Goal: Task Accomplishment & Management: Use online tool/utility

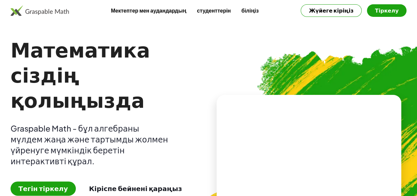
scroll to position [33, 0]
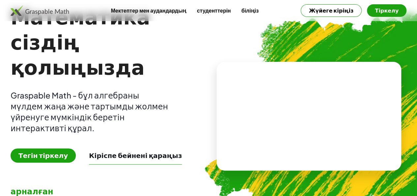
click at [51, 151] on font "Тегін тіркелу" at bounding box center [42, 155] width 49 height 8
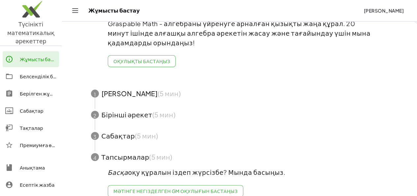
scroll to position [66, 0]
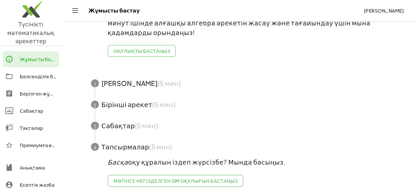
click at [112, 85] on span "button" at bounding box center [239, 83] width 313 height 21
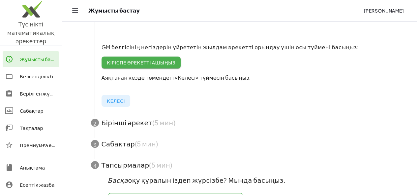
scroll to position [188, 0]
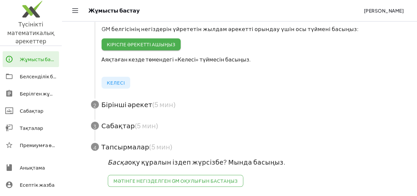
click at [136, 118] on span "button" at bounding box center [239, 125] width 313 height 21
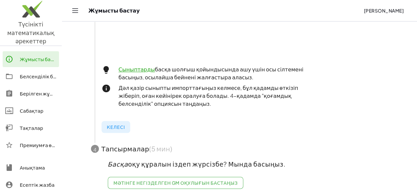
scroll to position [292, 0]
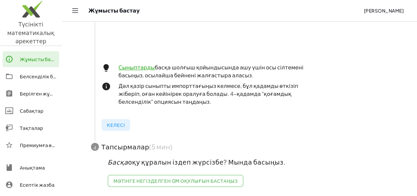
click at [123, 142] on span "button" at bounding box center [239, 146] width 313 height 21
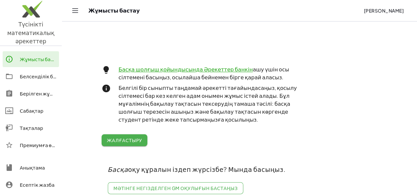
scroll to position [311, 0]
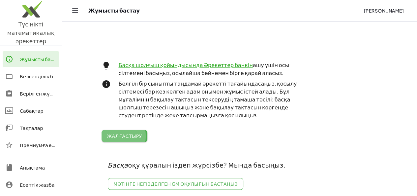
click at [123, 133] on font "Жалғастыру" at bounding box center [124, 136] width 35 height 6
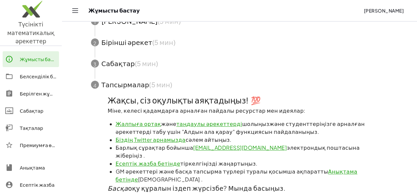
scroll to position [142, 0]
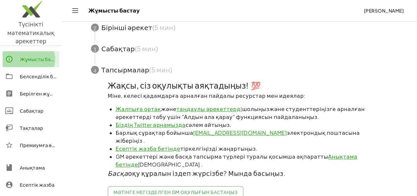
click at [40, 56] on font "Жұмысты бастау" at bounding box center [41, 59] width 42 height 6
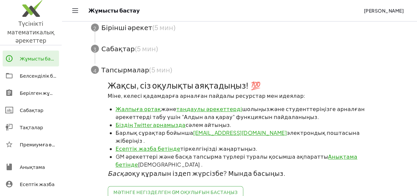
scroll to position [0, 0]
click at [13, 55] on icon at bounding box center [9, 59] width 8 height 8
click at [22, 72] on div "Белсенділік банкі" at bounding box center [38, 76] width 37 height 8
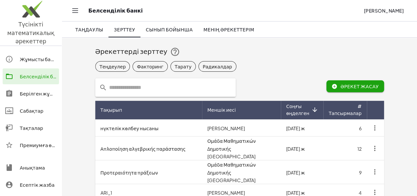
click at [338, 86] on icon "button" at bounding box center [335, 86] width 6 height 6
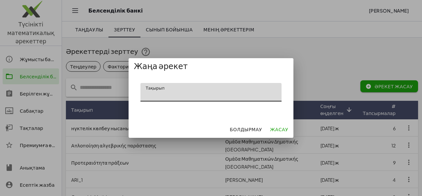
click at [146, 89] on input "Тақырып" at bounding box center [210, 92] width 141 height 18
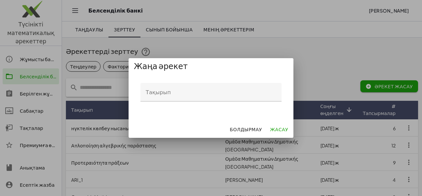
click at [269, 31] on div at bounding box center [211, 98] width 422 height 196
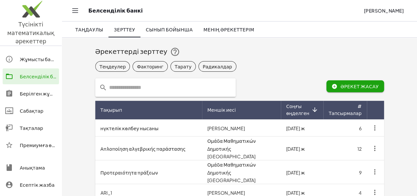
click at [112, 87] on input "text" at bounding box center [169, 87] width 125 height 18
click at [338, 85] on icon "button" at bounding box center [335, 86] width 6 height 6
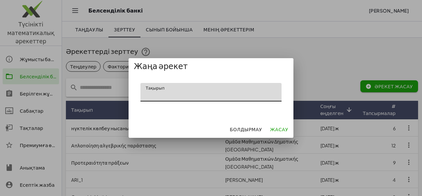
click at [189, 93] on input "Тақырып" at bounding box center [210, 92] width 141 height 18
drag, startPoint x: 189, startPoint y: 91, endPoint x: 205, endPoint y: 119, distance: 32.6
click at [189, 91] on input "Тақырып" at bounding box center [210, 92] width 141 height 18
click at [174, 91] on input "Тақырып" at bounding box center [210, 92] width 141 height 18
drag, startPoint x: 173, startPoint y: 91, endPoint x: 179, endPoint y: 94, distance: 6.1
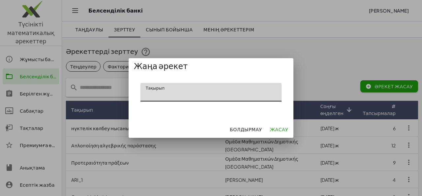
click at [175, 92] on input "Тақырып" at bounding box center [210, 92] width 141 height 18
click at [151, 91] on input "Тақырып" at bounding box center [210, 92] width 141 height 18
type input "*"
click at [148, 95] on input "**********" at bounding box center [210, 92] width 141 height 18
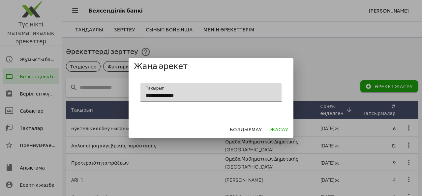
click at [189, 99] on input "**********" at bounding box center [210, 92] width 141 height 18
click at [214, 97] on input "**********" at bounding box center [210, 92] width 141 height 18
type input "**********"
click at [278, 128] on font "Жасау" at bounding box center [279, 129] width 18 height 6
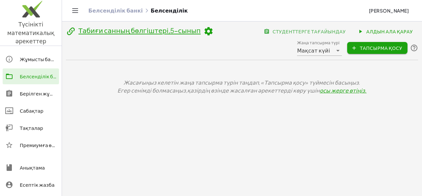
click at [152, 108] on div "Жасағыңыз келетін жаңа тапсырма түрін таңдап, «Тапсырма қосу» түймесін басыңыз.…" at bounding box center [242, 86] width 352 height 53
drag, startPoint x: 144, startPoint y: 116, endPoint x: 140, endPoint y: 119, distance: 4.6
click at [141, 118] on div "Табиғи санның бөлгіштері,5-сынып студенттерге тағайындау Алдын ала қарау Жаңа т…" at bounding box center [242, 93] width 360 height 145
click at [357, 91] on div "Жасағыңыз келетін жаңа тапсырма түрін таңдап, «Тапсырма қосу» түймесін басыңыз.…" at bounding box center [242, 86] width 344 height 16
click at [353, 89] on div "Жасағыңыз келетін жаңа тапсырма түрін таңдап, «Тапсырма қосу» түймесін басыңыз.…" at bounding box center [242, 86] width 344 height 16
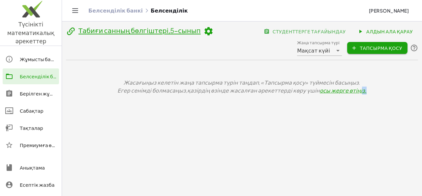
drag, startPoint x: 353, startPoint y: 89, endPoint x: 348, endPoint y: 118, distance: 29.6
click at [348, 118] on div "Табиғи санның бөлгіштері,5-сынып студенттерге тағайындау Алдын ала қарау Жаңа т…" at bounding box center [242, 93] width 360 height 145
click at [353, 89] on div "Жасағыңыз келетін жаңа тапсырма түрін таңдап, «Тапсырма қосу» түймесін басыңыз.…" at bounding box center [242, 86] width 344 height 16
click at [340, 50] on icon at bounding box center [338, 50] width 8 height 8
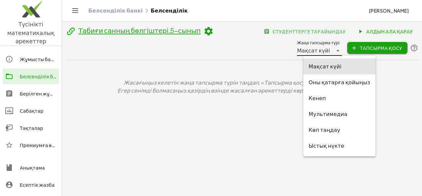
click at [326, 101] on div "Кенеп" at bounding box center [340, 98] width 62 height 8
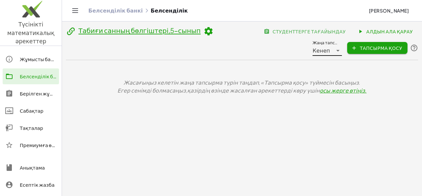
click at [353, 91] on div "Жасағыңыз келетін жаңа тапсырма түрін таңдап, «Тапсырма қосу» түймесін басыңыз.…" at bounding box center [242, 86] width 344 height 16
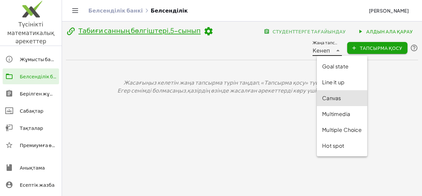
click at [341, 46] on icon at bounding box center [338, 50] width 8 height 8
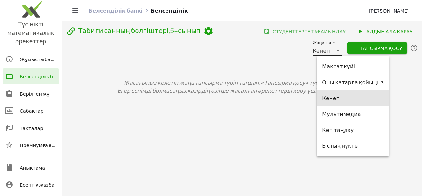
click at [354, 131] on div "Көп таңдау" at bounding box center [353, 130] width 62 height 8
type input "**********"
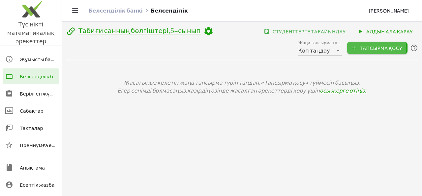
click at [369, 47] on font "Тапсырма қосу" at bounding box center [381, 48] width 43 height 6
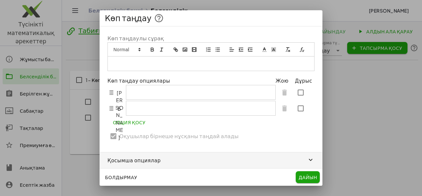
click at [121, 61] on p at bounding box center [211, 63] width 197 height 6
click at [287, 50] on line "таза" at bounding box center [287, 48] width 1 height 3
click at [304, 52] on icon "формуласы" at bounding box center [302, 49] width 6 height 6
click at [138, 62] on p at bounding box center [211, 63] width 197 height 6
click at [176, 50] on line "сілтеме" at bounding box center [175, 49] width 1 height 1
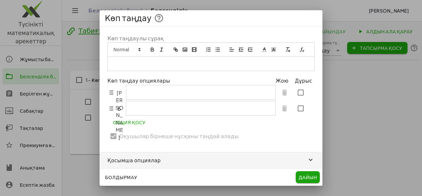
click at [186, 51] on icon "сурет" at bounding box center [185, 49] width 6 height 6
click at [193, 49] on icon "бейне" at bounding box center [194, 49] width 6 height 6
click at [210, 49] on line "тізімі: тапсырыс" at bounding box center [209, 49] width 3 height 0
click at [264, 49] on line at bounding box center [264, 49] width 2 height 0
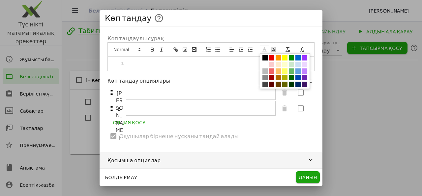
click at [270, 56] on span at bounding box center [271, 57] width 5 height 5
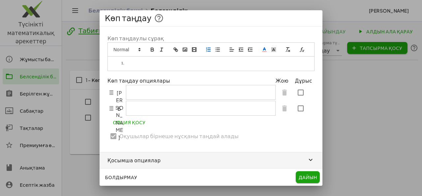
click at [300, 50] on icon "формуласы" at bounding box center [302, 49] width 6 height 6
click at [157, 64] on li "﻿" at bounding box center [214, 63] width 190 height 6
click at [208, 50] on icon "тізімі: тапсырыс" at bounding box center [208, 49] width 6 height 6
click at [288, 49] on line "таза" at bounding box center [287, 48] width 1 height 3
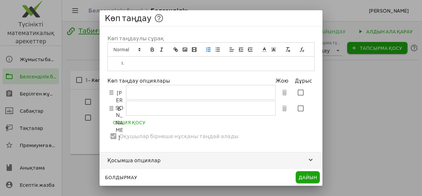
click at [288, 49] on line "таза" at bounding box center [287, 48] width 1 height 3
click at [311, 160] on icon "button" at bounding box center [311, 160] width 8 height 8
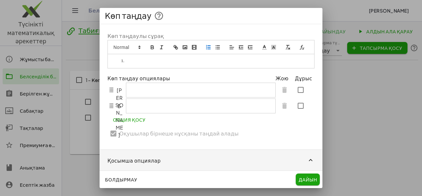
click at [307, 178] on font "Дайын" at bounding box center [308, 179] width 18 height 6
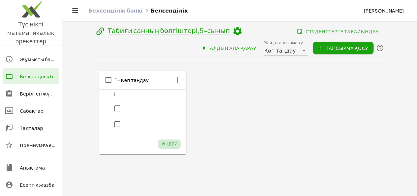
click at [162, 144] on font "Өңдеу" at bounding box center [169, 143] width 15 height 5
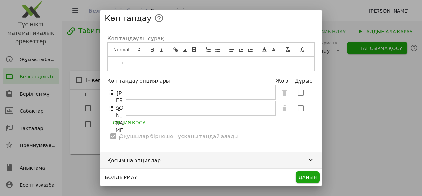
click at [129, 64] on li at bounding box center [214, 63] width 190 height 6
click at [139, 50] on polygon at bounding box center [139, 50] width 1 height 1
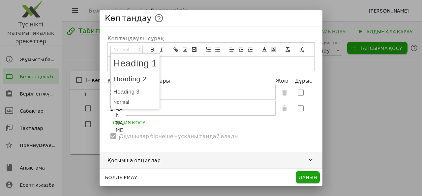
click at [56, 25] on div at bounding box center [211, 98] width 422 height 196
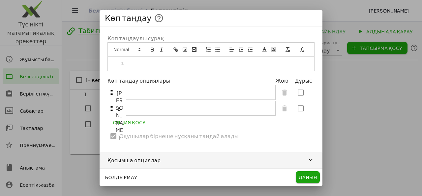
click at [137, 91] on div at bounding box center [201, 92] width 150 height 15
drag, startPoint x: 320, startPoint y: 47, endPoint x: 317, endPoint y: 92, distance: 45.3
click at [317, 92] on div "Көп таңдаулы сұрақ Көп таңдау опциялары Жою Дұрыс А Б Опция қосу Оқушылар бірне…" at bounding box center [211, 96] width 223 height 141
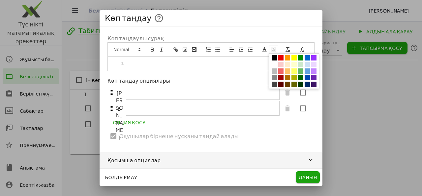
click at [272, 52] on icon at bounding box center [274, 49] width 6 height 6
click at [304, 50] on icon "формуласы" at bounding box center [302, 49] width 6 height 6
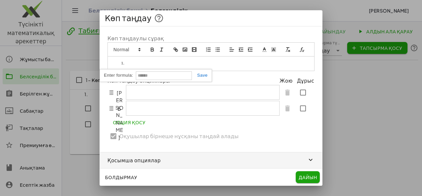
click at [165, 77] on input "text" at bounding box center [164, 75] width 56 height 9
click at [150, 74] on input "text" at bounding box center [164, 75] width 56 height 9
type input "**********"
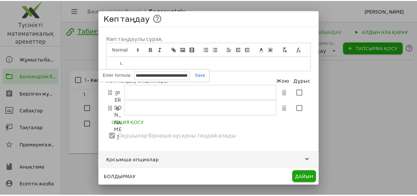
scroll to position [0, 0]
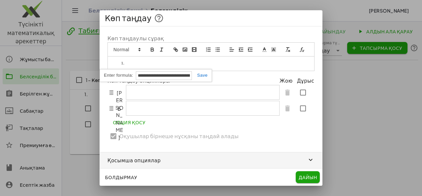
click at [141, 89] on div at bounding box center [203, 92] width 154 height 15
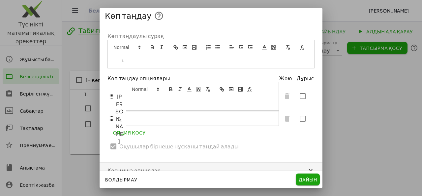
click at [135, 106] on p at bounding box center [200, 103] width 138 height 6
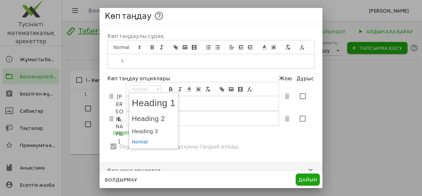
click at [158, 92] on icon at bounding box center [158, 89] width 6 height 6
click at [203, 125] on div at bounding box center [202, 118] width 152 height 14
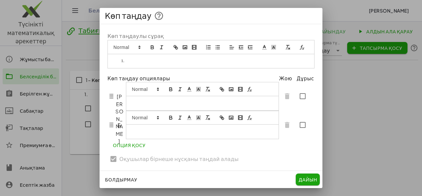
click at [189, 92] on icon at bounding box center [189, 89] width 6 height 6
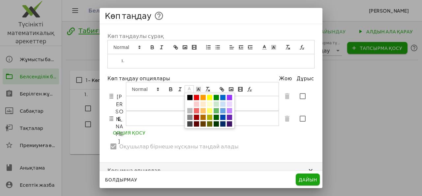
click at [117, 153] on div "**********" at bounding box center [211, 93] width 223 height 138
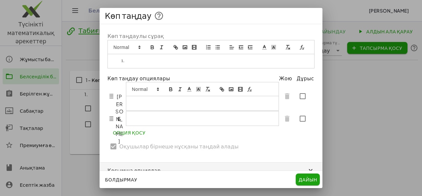
click at [249, 92] on icon "формуласы" at bounding box center [250, 89] width 6 height 6
click at [308, 179] on font "Дайын" at bounding box center [308, 179] width 18 height 6
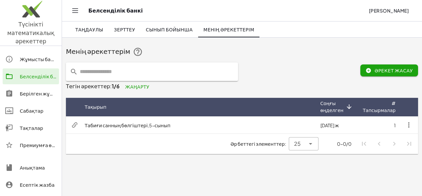
click at [88, 30] on font "Таңдаулы" at bounding box center [89, 29] width 28 height 6
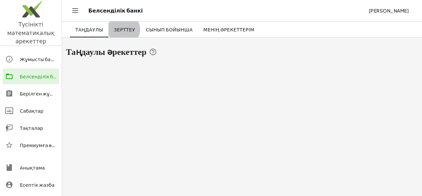
click at [115, 27] on font "Зерттеу" at bounding box center [124, 29] width 21 height 6
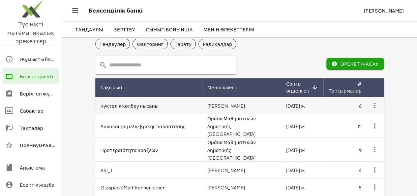
scroll to position [33, 0]
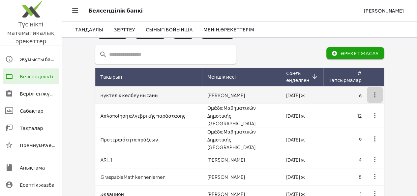
click at [379, 93] on icon "button" at bounding box center [375, 95] width 8 height 8
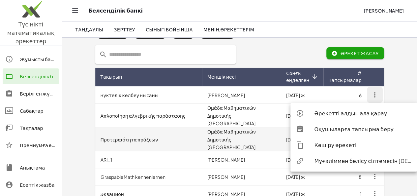
click at [129, 131] on td "Προτεραιότητα πράξεων" at bounding box center [148, 139] width 107 height 24
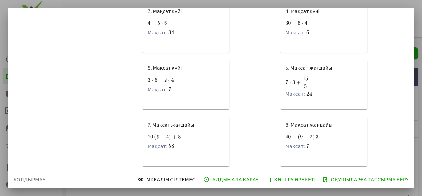
scroll to position [99, 0]
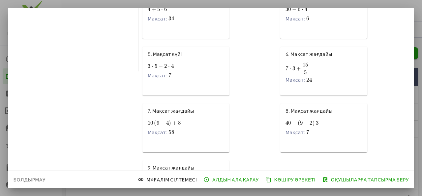
click at [305, 76] on div "7 ⋅ 3 + 15 5 7\cdot 3+\frac{15}{5} 7 ⋅ 3 + 5 15 . Мақсат: 24 24 24" at bounding box center [324, 72] width 76 height 22
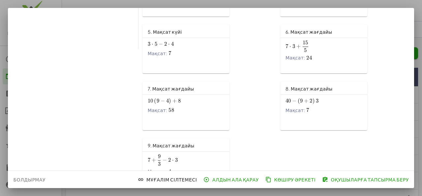
scroll to position [141, 0]
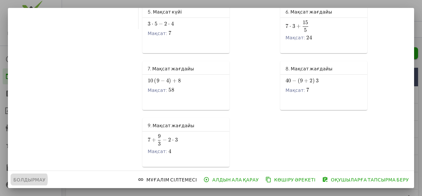
click at [22, 181] on font "Болдырмау" at bounding box center [29, 179] width 32 height 6
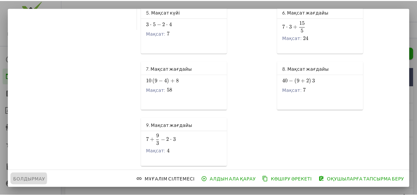
scroll to position [33, 0]
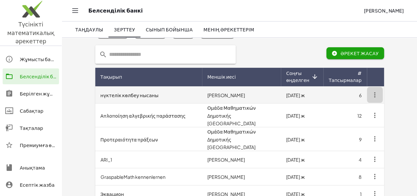
click at [379, 93] on icon "button" at bounding box center [375, 95] width 8 height 8
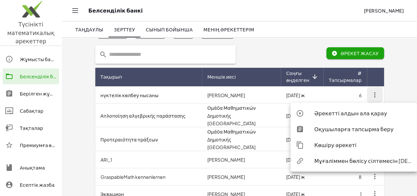
click at [358, 128] on font "Оқушыларға тапсырма беру" at bounding box center [353, 128] width 79 height 7
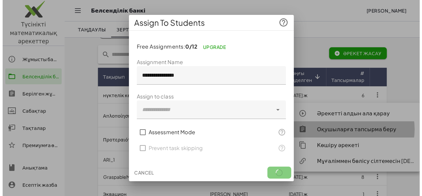
scroll to position [0, 0]
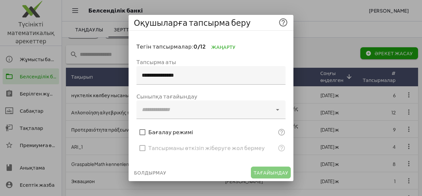
click at [145, 171] on font "Болдырмау" at bounding box center [150, 172] width 32 height 6
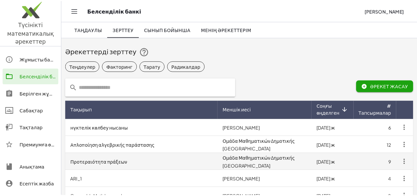
scroll to position [33, 0]
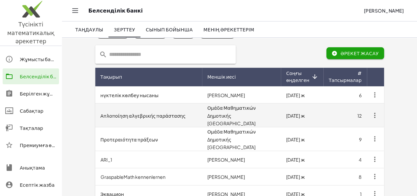
click at [379, 111] on icon "button" at bounding box center [375, 115] width 8 height 8
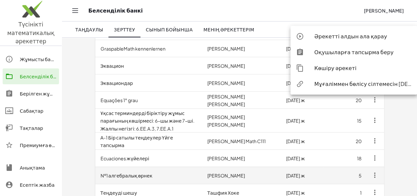
scroll to position [198, 0]
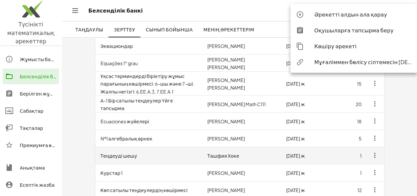
click at [145, 146] on td "Теңдеуді шешу" at bounding box center [148, 154] width 107 height 17
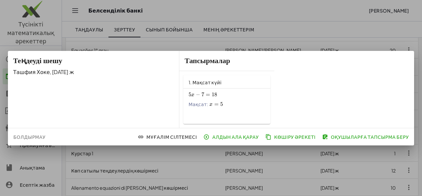
click at [214, 91] on font "18" at bounding box center [215, 94] width 6 height 7
click at [36, 136] on font "Болдырмау" at bounding box center [29, 137] width 32 height 6
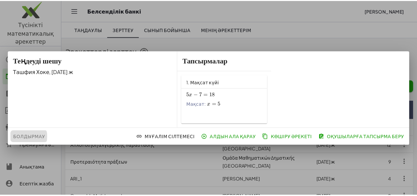
scroll to position [198, 0]
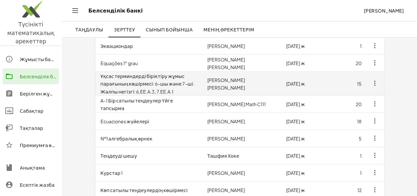
click at [361, 71] on td "15" at bounding box center [344, 83] width 43 height 24
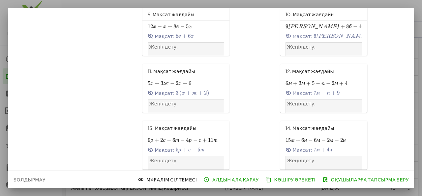
scroll to position [311, 0]
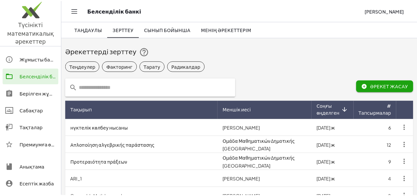
scroll to position [198, 0]
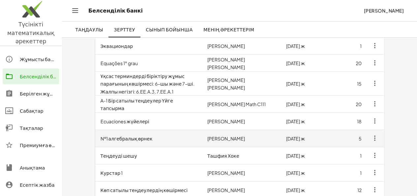
click at [305, 135] on font "[DATE] ж" at bounding box center [295, 138] width 19 height 6
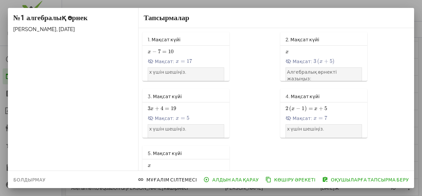
click at [298, 110] on font "−" at bounding box center [298, 108] width 4 height 7
click at [37, 178] on font "Болдырмау" at bounding box center [29, 179] width 32 height 6
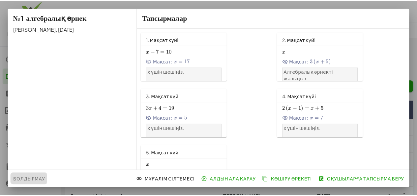
scroll to position [198, 0]
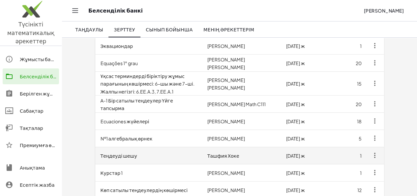
click at [305, 152] on font "[DATE] ж" at bounding box center [295, 155] width 19 height 6
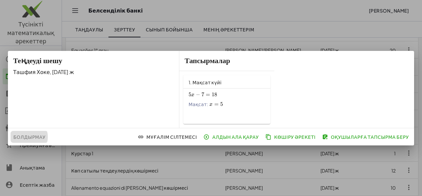
click at [40, 136] on font "Болдырмау" at bounding box center [29, 137] width 32 height 6
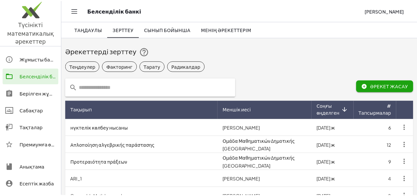
scroll to position [198, 0]
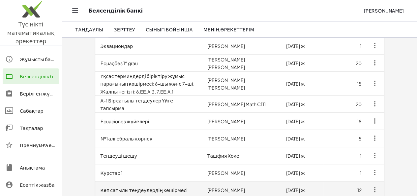
click at [305, 187] on font "[DATE] ж" at bounding box center [295, 190] width 19 height 6
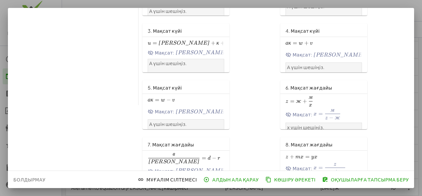
scroll to position [66, 0]
click at [27, 179] on font "Болдырмау" at bounding box center [29, 179] width 32 height 6
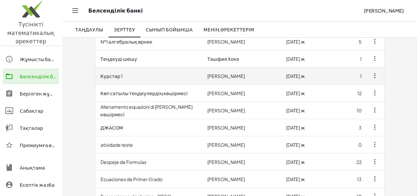
scroll to position [297, 0]
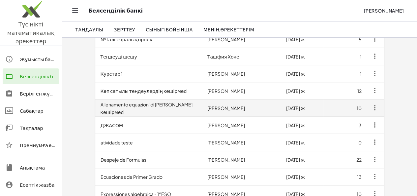
click at [379, 104] on icon "button" at bounding box center [375, 108] width 8 height 8
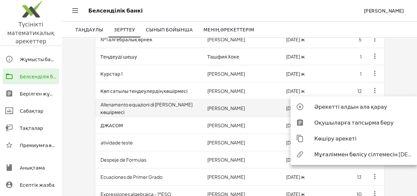
click at [178, 99] on td "Allenamento equazioni di [PERSON_NAME] көшірмесі" at bounding box center [148, 107] width 107 height 17
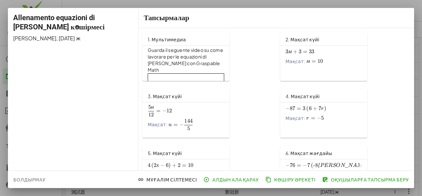
click at [27, 180] on font "Болдырмау" at bounding box center [29, 179] width 32 height 6
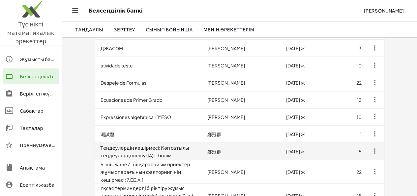
scroll to position [376, 0]
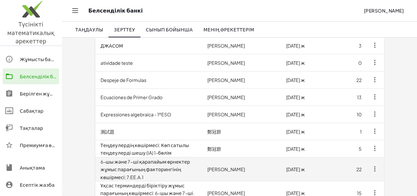
click at [245, 166] on font "[PERSON_NAME]" at bounding box center [226, 169] width 38 height 6
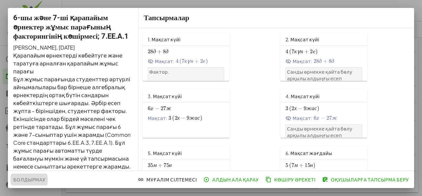
click at [43, 178] on font "Болдырмау" at bounding box center [29, 179] width 32 height 6
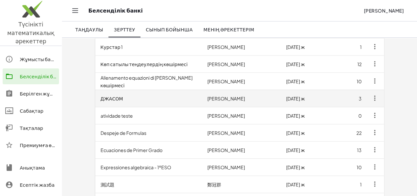
scroll to position [277, 0]
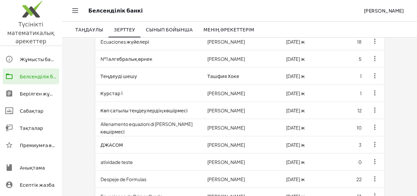
click at [44, 124] on div "Тақталар" at bounding box center [38, 128] width 37 height 8
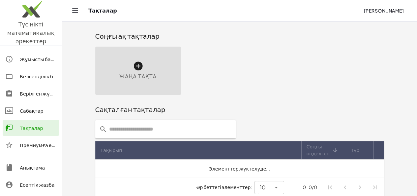
click at [109, 57] on div "Жаңа тақта" at bounding box center [138, 70] width 86 height 48
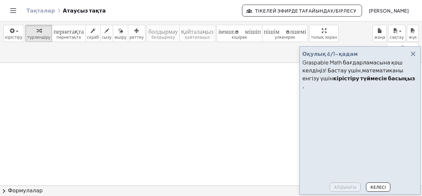
click at [415, 58] on icon "button" at bounding box center [413, 54] width 8 height 8
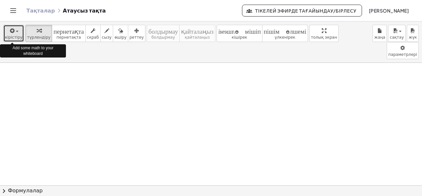
click at [14, 29] on div "button" at bounding box center [13, 30] width 17 height 8
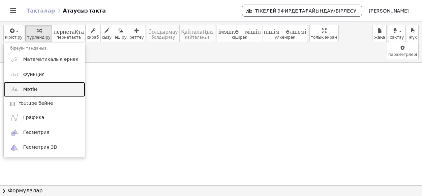
click at [44, 89] on link "Мәтін" at bounding box center [44, 89] width 81 height 15
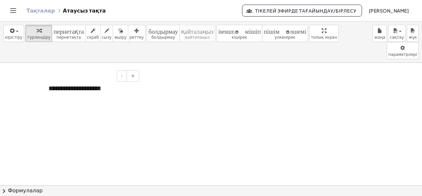
click at [112, 77] on div "**********" at bounding box center [91, 88] width 99 height 23
click at [101, 85] on font "**********" at bounding box center [74, 88] width 53 height 7
drag, startPoint x: 119, startPoint y: 73, endPoint x: 50, endPoint y: 70, distance: 68.6
click at [50, 77] on div "**********" at bounding box center [91, 88] width 99 height 23
click at [55, 77] on div "**********" at bounding box center [91, 88] width 99 height 23
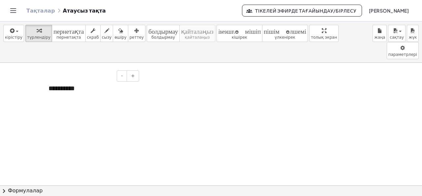
click at [88, 77] on div "**********" at bounding box center [91, 88] width 99 height 23
click at [94, 85] on font "**********" at bounding box center [75, 88] width 55 height 7
click at [102, 85] on font "**********" at bounding box center [75, 88] width 55 height 7
click at [99, 85] on font "**********" at bounding box center [77, 88] width 58 height 7
click at [107, 85] on font "**********" at bounding box center [77, 88] width 58 height 7
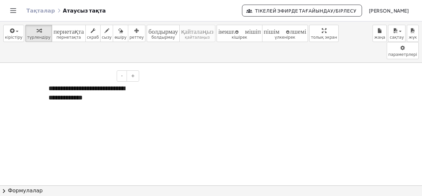
click at [86, 85] on font "**********" at bounding box center [86, 93] width 76 height 16
click at [114, 81] on div "**********" at bounding box center [91, 93] width 99 height 32
click at [123, 73] on font "-" at bounding box center [122, 75] width 2 height 5
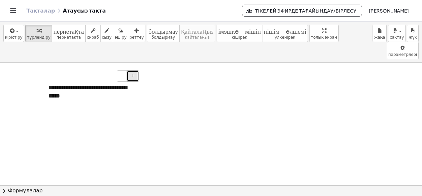
click at [135, 70] on button "+" at bounding box center [133, 75] width 13 height 11
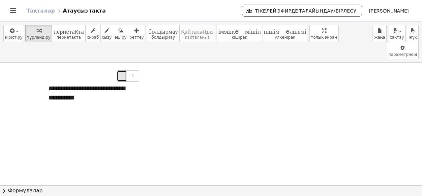
click at [122, 73] on font "-" at bounding box center [122, 75] width 2 height 5
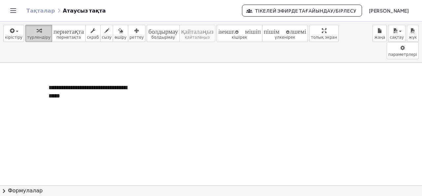
click at [37, 34] on icon "button" at bounding box center [39, 31] width 5 height 8
drag, startPoint x: 51, startPoint y: 80, endPoint x: 90, endPoint y: 82, distance: 39.0
click at [90, 82] on div "**********" at bounding box center [91, 92] width 99 height 30
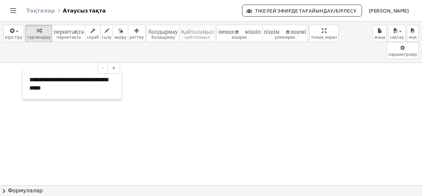
drag, startPoint x: 46, startPoint y: 78, endPoint x: 27, endPoint y: 71, distance: 20.6
click at [27, 71] on div at bounding box center [26, 84] width 7 height 30
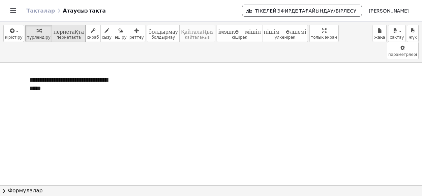
click at [63, 33] on font "пернетақта" at bounding box center [68, 30] width 30 height 6
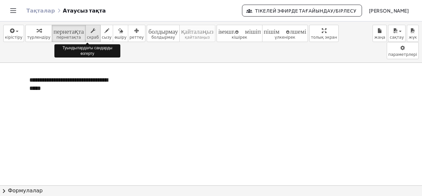
click at [91, 33] on icon "button" at bounding box center [93, 31] width 5 height 8
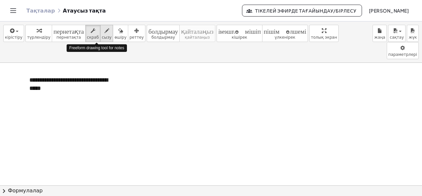
click at [102, 36] on font "сызу" at bounding box center [107, 37] width 10 height 5
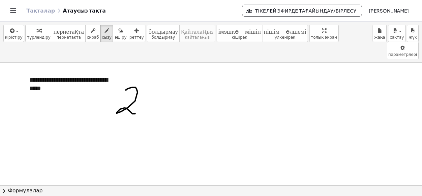
drag, startPoint x: 126, startPoint y: 72, endPoint x: 135, endPoint y: 96, distance: 25.6
drag, startPoint x: 146, startPoint y: 76, endPoint x: 133, endPoint y: 91, distance: 21.0
drag, startPoint x: 145, startPoint y: 76, endPoint x: 156, endPoint y: 79, distance: 10.8
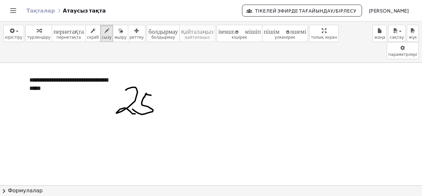
click at [114, 35] on font "өшіру" at bounding box center [120, 37] width 12 height 5
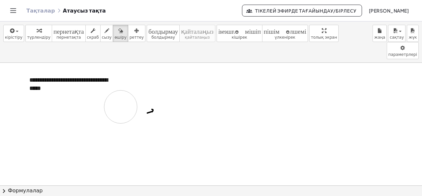
click at [151, 35] on font "болдырмау" at bounding box center [162, 37] width 23 height 5
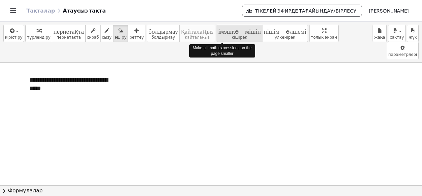
click at [218, 33] on icon "пішім_өлшемі" at bounding box center [239, 31] width 43 height 8
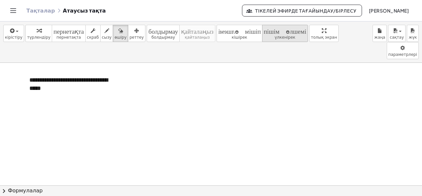
click at [270, 27] on font "пішім_өлшемі" at bounding box center [285, 30] width 43 height 6
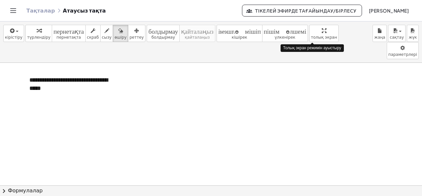
drag, startPoint x: 305, startPoint y: 30, endPoint x: 305, endPoint y: 59, distance: 28.7
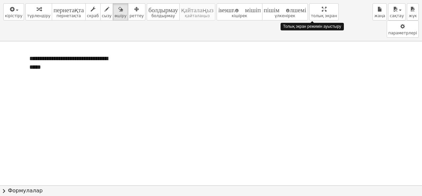
click at [305, 59] on div "**********" at bounding box center [211, 98] width 422 height 196
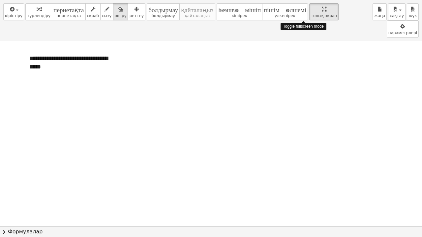
drag, startPoint x: 305, startPoint y: 13, endPoint x: 305, endPoint y: -16, distance: 28.7
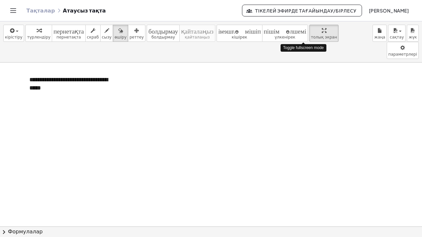
click at [305, 0] on html "Түсінікті математикалық әрекеттер Жұмысты бастау Белсенділік банкі Берілген жұм…" at bounding box center [211, 118] width 422 height 237
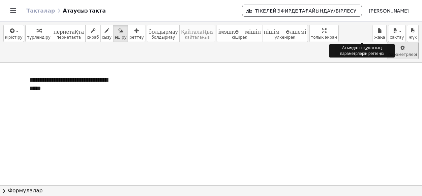
click at [360, 31] on body "Түсінікті математикалық әрекеттер Жұмысты бастау Белсенділік банкі Берілген жұм…" at bounding box center [211, 98] width 422 height 196
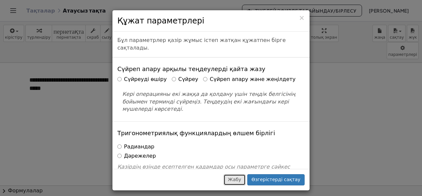
click at [241, 180] on font "Жабу" at bounding box center [235, 178] width 14 height 5
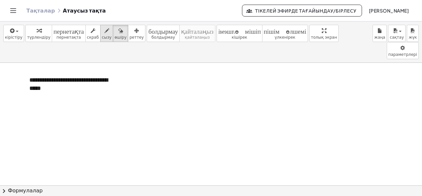
click at [105, 32] on icon "button" at bounding box center [107, 31] width 5 height 8
drag, startPoint x: 136, startPoint y: 64, endPoint x: 139, endPoint y: 64, distance: 3.3
drag, startPoint x: 134, startPoint y: 64, endPoint x: 140, endPoint y: 76, distance: 12.7
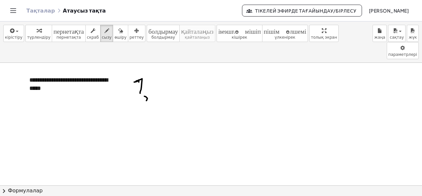
drag, startPoint x: 144, startPoint y: 78, endPoint x: 142, endPoint y: 83, distance: 5.6
drag, startPoint x: 156, startPoint y: 64, endPoint x: 168, endPoint y: 76, distance: 17.5
drag, startPoint x: 173, startPoint y: 77, endPoint x: 175, endPoint y: 82, distance: 5.2
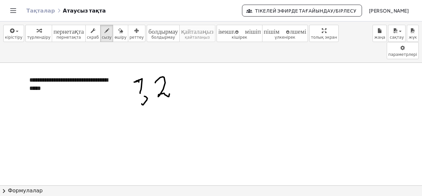
drag, startPoint x: 188, startPoint y: 61, endPoint x: 186, endPoint y: 85, distance: 23.8
drag, startPoint x: 188, startPoint y: 60, endPoint x: 197, endPoint y: 66, distance: 10.1
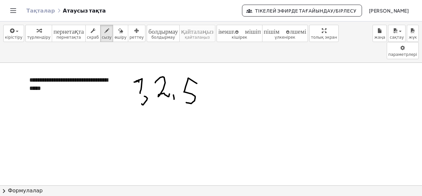
drag, startPoint x: 199, startPoint y: 84, endPoint x: 200, endPoint y: 93, distance: 9.7
drag, startPoint x: 206, startPoint y: 63, endPoint x: 213, endPoint y: 78, distance: 17.0
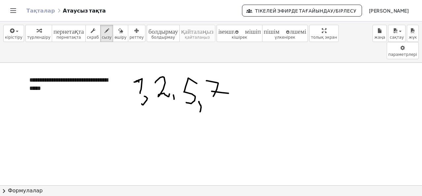
drag, startPoint x: 212, startPoint y: 74, endPoint x: 229, endPoint y: 76, distance: 16.9
drag, startPoint x: 215, startPoint y: 76, endPoint x: 212, endPoint y: 83, distance: 7.1
drag, startPoint x: 224, startPoint y: 87, endPoint x: 226, endPoint y: 94, distance: 7.7
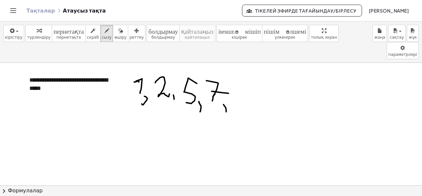
drag, startPoint x: 239, startPoint y: 67, endPoint x: 246, endPoint y: 73, distance: 9.3
drag, startPoint x: 248, startPoint y: 68, endPoint x: 244, endPoint y: 82, distance: 14.6
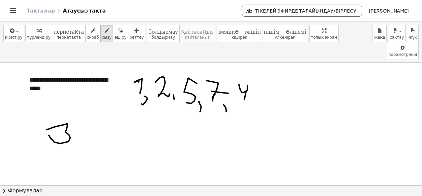
drag, startPoint x: 47, startPoint y: 112, endPoint x: 49, endPoint y: 117, distance: 5.9
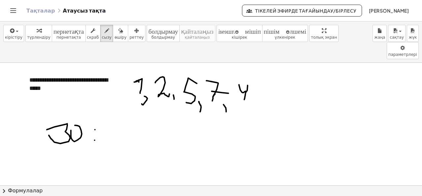
drag, startPoint x: 110, startPoint y: 116, endPoint x: 117, endPoint y: 111, distance: 8.4
drag, startPoint x: 117, startPoint y: 111, endPoint x: 120, endPoint y: 127, distance: 16.1
drag, startPoint x: 111, startPoint y: 116, endPoint x: 117, endPoint y: 111, distance: 7.8
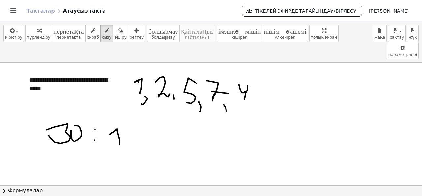
drag, startPoint x: 125, startPoint y: 116, endPoint x: 135, endPoint y: 117, distance: 9.3
drag, startPoint x: 127, startPoint y: 123, endPoint x: 134, endPoint y: 123, distance: 6.9
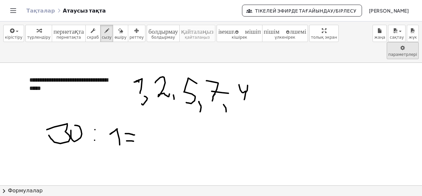
click at [365, 30] on body "Түсінікті математикалық әрекеттер Жұмысты бастау Белсенділік банкі Берілген жұм…" at bounding box center [211, 98] width 422 height 196
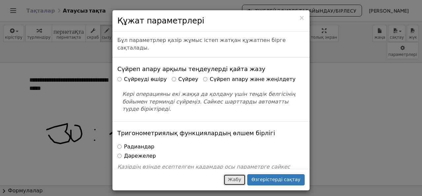
click at [241, 182] on font "Жабу" at bounding box center [235, 178] width 14 height 5
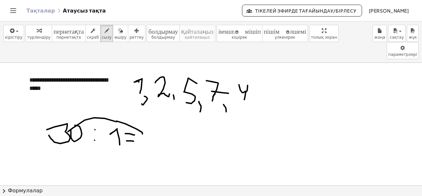
drag, startPoint x: 74, startPoint y: 109, endPoint x: 142, endPoint y: 116, distance: 68.9
click at [363, 33] on body "Түсінікті математикалық әрекеттер Жұмысты бастау Белсенділік банкі Берілген жұм…" at bounding box center [211, 98] width 422 height 196
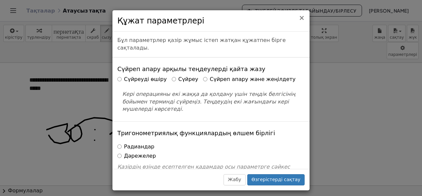
click at [301, 17] on font "×" at bounding box center [302, 18] width 6 height 8
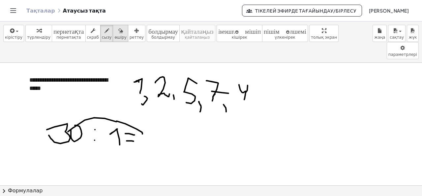
click at [118, 29] on icon "button" at bounding box center [120, 31] width 5 height 8
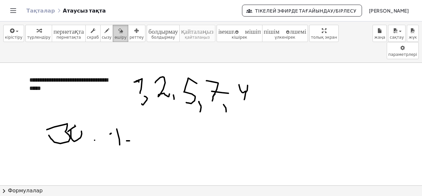
click at [118, 34] on icon "button" at bounding box center [120, 31] width 5 height 8
click at [105, 33] on icon "button" at bounding box center [107, 31] width 5 height 8
drag, startPoint x: 81, startPoint y: 114, endPoint x: 71, endPoint y: 107, distance: 12.3
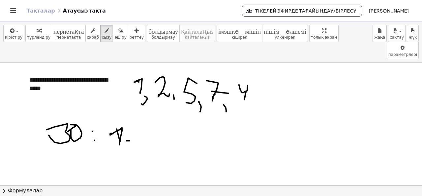
drag, startPoint x: 111, startPoint y: 117, endPoint x: 119, endPoint y: 125, distance: 11.7
drag, startPoint x: 125, startPoint y: 127, endPoint x: 137, endPoint y: 127, distance: 11.2
drag, startPoint x: 130, startPoint y: 122, endPoint x: 134, endPoint y: 122, distance: 4.3
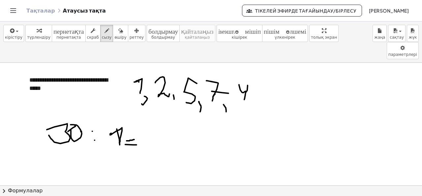
drag, startPoint x: 65, startPoint y: 141, endPoint x: 65, endPoint y: 153, distance: 11.2
drag, startPoint x: 105, startPoint y: 146, endPoint x: 104, endPoint y: 155, distance: 8.9
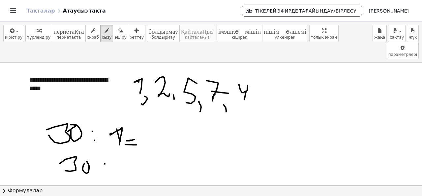
drag, startPoint x: 116, startPoint y: 142, endPoint x: 122, endPoint y: 155, distance: 14.0
drag, startPoint x: 128, startPoint y: 147, endPoint x: 134, endPoint y: 149, distance: 5.8
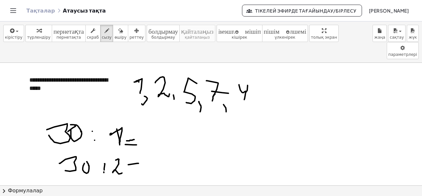
drag, startPoint x: 133, startPoint y: 149, endPoint x: 142, endPoint y: 151, distance: 9.1
drag, startPoint x: 216, startPoint y: 113, endPoint x: 211, endPoint y: 130, distance: 17.1
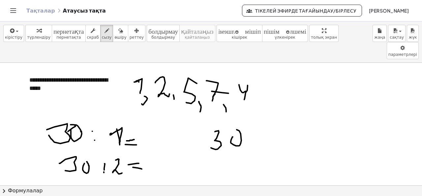
drag, startPoint x: 233, startPoint y: 119, endPoint x: 229, endPoint y: 117, distance: 4.6
drag, startPoint x: 254, startPoint y: 110, endPoint x: 251, endPoint y: 124, distance: 13.7
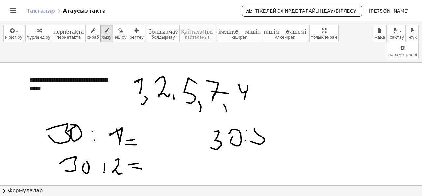
drag, startPoint x: 254, startPoint y: 110, endPoint x: 263, endPoint y: 110, distance: 9.2
drag, startPoint x: 269, startPoint y: 114, endPoint x: 276, endPoint y: 123, distance: 11.5
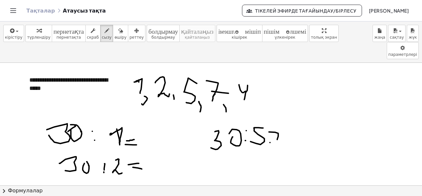
drag, startPoint x: 270, startPoint y: 125, endPoint x: 279, endPoint y: 125, distance: 9.2
drag, startPoint x: 219, startPoint y: 142, endPoint x: 215, endPoint y: 153, distance: 11.0
drag, startPoint x: 234, startPoint y: 146, endPoint x: 233, endPoint y: 143, distance: 3.8
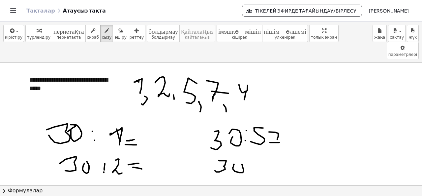
drag, startPoint x: 264, startPoint y: 143, endPoint x: 271, endPoint y: 155, distance: 14.2
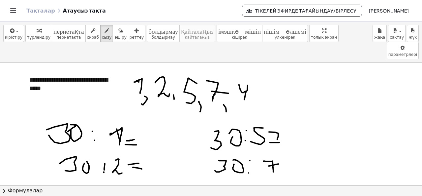
drag, startPoint x: 269, startPoint y: 148, endPoint x: 279, endPoint y: 146, distance: 10.1
drag, startPoint x: 284, startPoint y: 144, endPoint x: 284, endPoint y: 151, distance: 6.6
drag, startPoint x: 283, startPoint y: 151, endPoint x: 287, endPoint y: 151, distance: 4.0
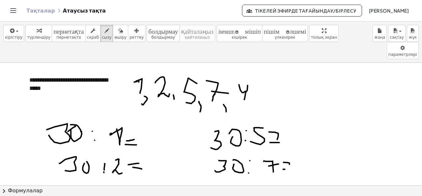
drag, startPoint x: 336, startPoint y: 95, endPoint x: 319, endPoint y: 111, distance: 23.5
drag, startPoint x: 349, startPoint y: 101, endPoint x: 353, endPoint y: 107, distance: 7.3
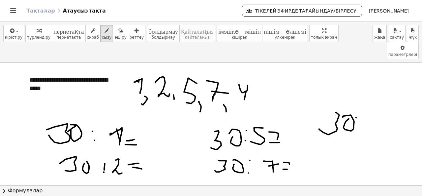
drag, startPoint x: 361, startPoint y: 97, endPoint x: 366, endPoint y: 112, distance: 16.7
drag, startPoint x: 371, startPoint y: 105, endPoint x: 375, endPoint y: 106, distance: 4.4
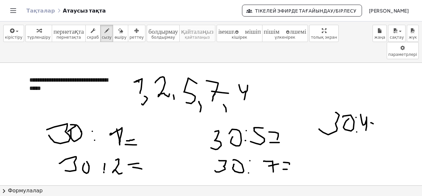
drag, startPoint x: 370, startPoint y: 112, endPoint x: 374, endPoint y: 112, distance: 3.7
click at [361, 28] on body "Түсінікті математикалық әрекеттер Жұмысты бастау Белсенділік банкі Берілген жұм…" at bounding box center [211, 98] width 422 height 196
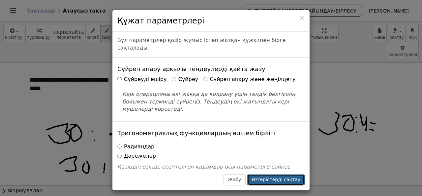
click at [280, 182] on font "Өзгерістерді сақтау" at bounding box center [276, 178] width 49 height 5
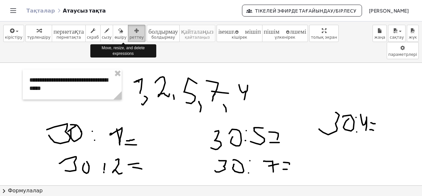
click at [130, 37] on font "реттеу" at bounding box center [137, 37] width 14 height 5
click at [134, 27] on icon "button" at bounding box center [136, 31] width 5 height 8
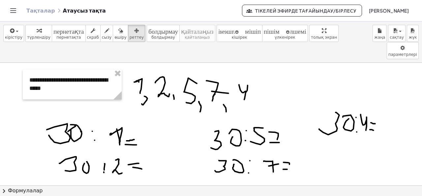
drag, startPoint x: 74, startPoint y: 114, endPoint x: 141, endPoint y: 125, distance: 68.1
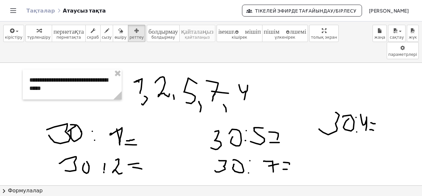
click at [151, 35] on font "болдырмау" at bounding box center [162, 37] width 23 height 5
click at [218, 33] on icon "пішім_өлшемі" at bounding box center [239, 31] width 43 height 8
click at [264, 28] on font "пішім_өлшемі" at bounding box center [285, 30] width 43 height 6
click at [42, 32] on div "button" at bounding box center [38, 30] width 23 height 8
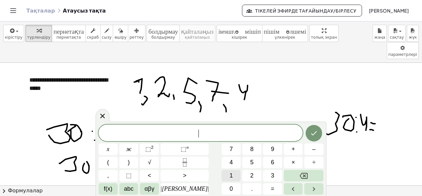
click at [222, 174] on button "1" at bounding box center [231, 175] width 19 height 12
click at [243, 156] on button "5" at bounding box center [251, 162] width 19 height 12
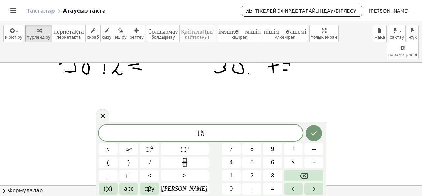
scroll to position [33, 0]
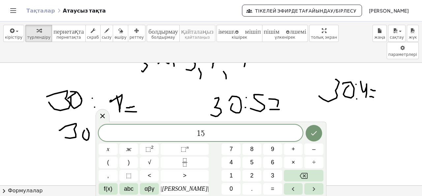
click at [380, 67] on div at bounding box center [211, 170] width 422 height 280
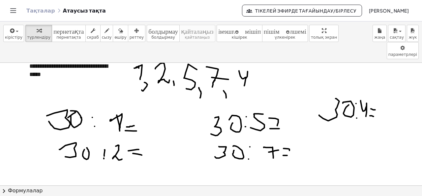
scroll to position [0, 0]
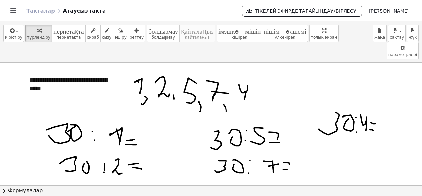
drag, startPoint x: 140, startPoint y: 70, endPoint x: 145, endPoint y: 70, distance: 5.3
click at [118, 33] on icon "button" at bounding box center [120, 31] width 5 height 8
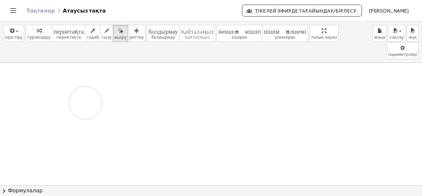
drag, startPoint x: 145, startPoint y: 74, endPoint x: 85, endPoint y: 85, distance: 60.7
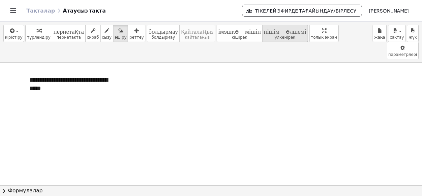
click at [272, 30] on font "пішім_өлшемі" at bounding box center [285, 30] width 43 height 6
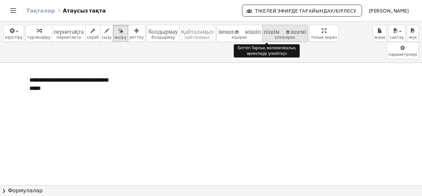
click at [272, 30] on font "пішім_өлшемі" at bounding box center [285, 30] width 43 height 6
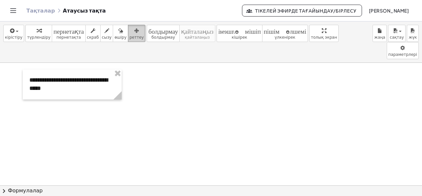
click at [130, 37] on font "реттеу" at bounding box center [137, 37] width 14 height 5
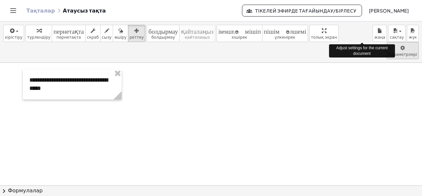
click at [360, 38] on body "Түсінікті математикалық әрекеттер Жұмысты бастау Белсенділік банкі Берілген жұм…" at bounding box center [211, 98] width 422 height 196
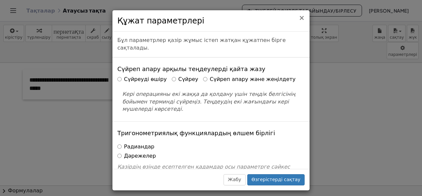
click at [302, 18] on font "×" at bounding box center [302, 18] width 6 height 8
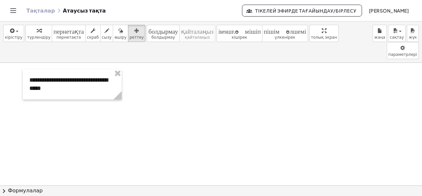
scroll to position [66, 0]
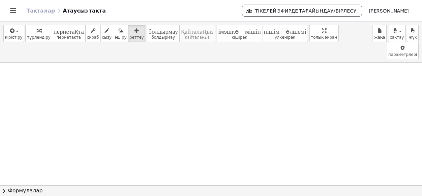
click at [3, 189] on span "chevron_right" at bounding box center [4, 191] width 8 height 8
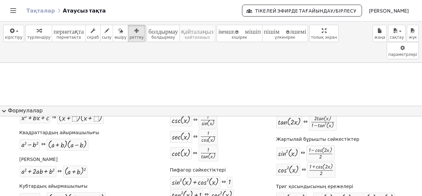
scroll to position [0, 0]
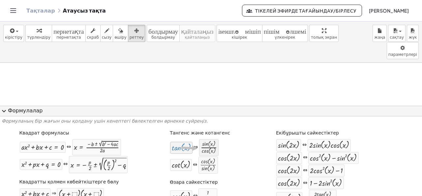
drag, startPoint x: 188, startPoint y: 150, endPoint x: 214, endPoint y: 145, distance: 26.5
click at [280, 148] on div at bounding box center [288, 144] width 21 height 9
drag, startPoint x: 277, startPoint y: 144, endPoint x: 149, endPoint y: 73, distance: 146.9
drag, startPoint x: 289, startPoint y: 141, endPoint x: 250, endPoint y: 68, distance: 82.5
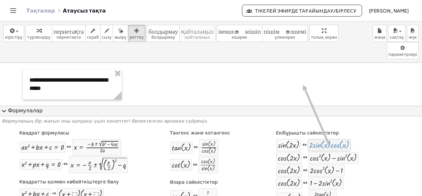
drag, startPoint x: 325, startPoint y: 148, endPoint x: 297, endPoint y: 73, distance: 80.1
click at [302, 146] on font "⇔" at bounding box center [304, 144] width 4 height 8
click at [302, 143] on font "⇔" at bounding box center [304, 144] width 4 height 8
click at [298, 163] on div "cos ( , · 2 · x ) ⇔ + cos ( , x ) 2 − sin ( , x ) 2" at bounding box center [317, 157] width 83 height 13
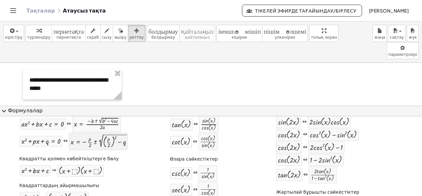
scroll to position [33, 0]
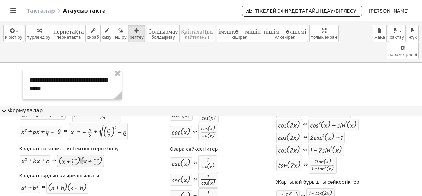
click at [75, 162] on div at bounding box center [81, 160] width 44 height 9
click at [73, 161] on div at bounding box center [81, 160] width 44 height 9
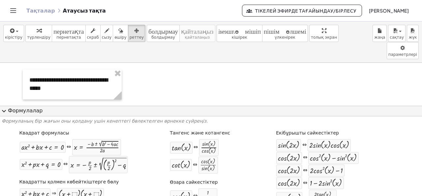
scroll to position [13, 0]
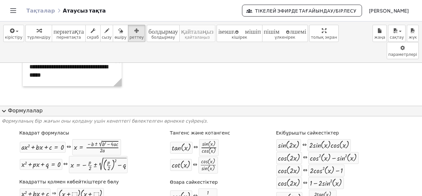
click at [3, 111] on span "expand_more" at bounding box center [4, 111] width 8 height 8
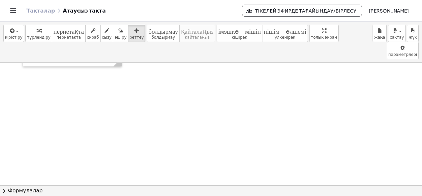
scroll to position [0, 0]
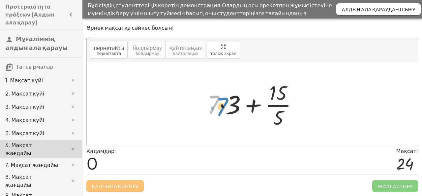
click at [215, 109] on div at bounding box center [255, 104] width 102 height 51
click at [233, 111] on div at bounding box center [255, 104] width 102 height 51
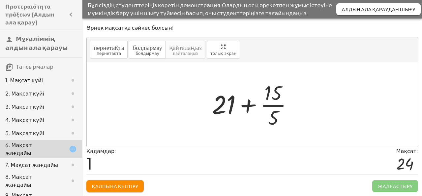
click at [276, 117] on div at bounding box center [255, 104] width 92 height 51
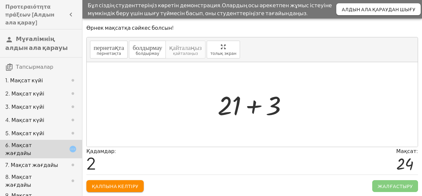
click at [233, 112] on div at bounding box center [254, 104] width 81 height 34
click at [254, 109] on div at bounding box center [254, 104] width 81 height 34
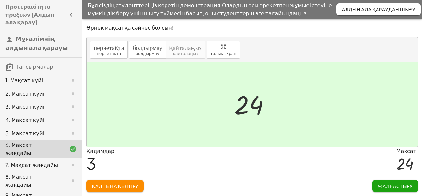
click at [253, 107] on div at bounding box center [254, 104] width 47 height 33
click at [105, 49] on font "пернетақта" at bounding box center [109, 47] width 30 height 6
click at [128, 186] on font "Қалпына келтіру" at bounding box center [115, 186] width 46 height 6
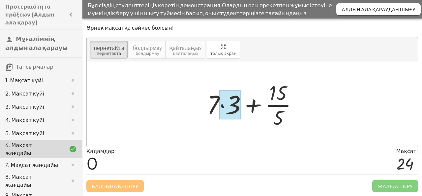
click at [233, 107] on div at bounding box center [229, 104] width 21 height 29
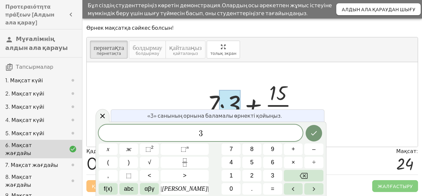
click at [229, 102] on div at bounding box center [229, 104] width 21 height 29
click at [207, 134] on span "3 ​" at bounding box center [201, 133] width 204 height 9
click at [269, 98] on div at bounding box center [255, 104] width 102 height 51
click at [311, 132] on icon "Дайын" at bounding box center [314, 133] width 8 height 8
click at [224, 164] on button "4" at bounding box center [231, 162] width 19 height 12
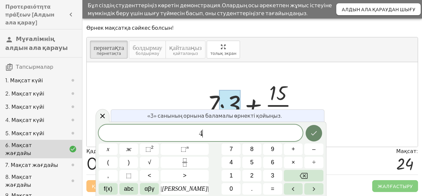
click at [315, 130] on icon "Дайын" at bounding box center [314, 133] width 8 height 8
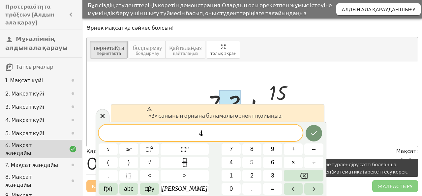
click at [390, 186] on span "Жалғастыру" at bounding box center [395, 186] width 46 height 12
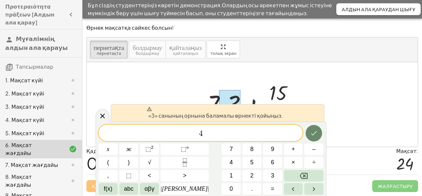
click at [306, 131] on button "Дайын" at bounding box center [314, 133] width 16 height 16
click at [118, 143] on div at bounding box center [108, 149] width 19 height 12
click at [397, 163] on div "Қадамдар: 0 Мақсат: 24" at bounding box center [252, 160] width 332 height 27
click at [103, 112] on icon at bounding box center [103, 116] width 8 height 8
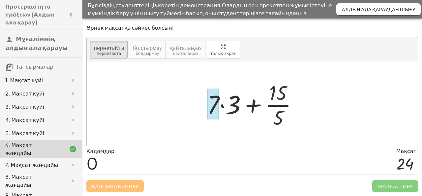
drag, startPoint x: 233, startPoint y: 108, endPoint x: 213, endPoint y: 110, distance: 20.0
click at [213, 110] on div at bounding box center [213, 103] width 12 height 31
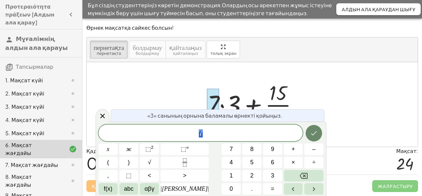
click at [311, 129] on icon "Дайын" at bounding box center [314, 133] width 8 height 8
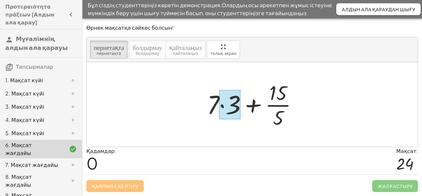
drag, startPoint x: 228, startPoint y: 101, endPoint x: 240, endPoint y: 102, distance: 12.2
click at [240, 102] on div at bounding box center [229, 104] width 21 height 29
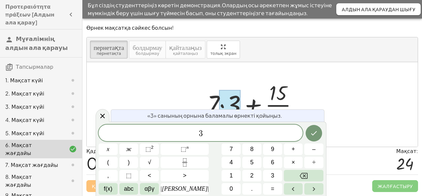
drag, startPoint x: 237, startPoint y: 105, endPoint x: 226, endPoint y: 105, distance: 10.6
click at [226, 105] on div at bounding box center [229, 104] width 21 height 29
click at [268, 96] on div at bounding box center [255, 104] width 102 height 51
drag, startPoint x: 222, startPoint y: 52, endPoint x: 222, endPoint y: 80, distance: 28.7
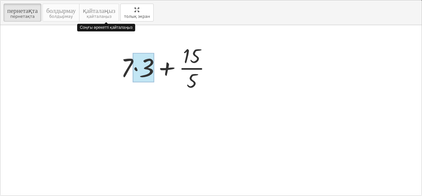
click at [222, 80] on div "пернетақта пернетақта болдырмау болдырмау қайталаңыз қайталаңыз толық экран Соң…" at bounding box center [210, 97] width 421 height 195
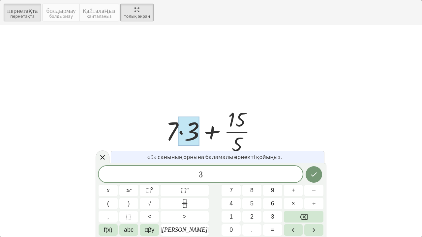
drag, startPoint x: 193, startPoint y: 135, endPoint x: 149, endPoint y: 106, distance: 51.9
click at [149, 106] on div "+ · 7 · 3 + · 15 · 5" at bounding box center [210, 131] width 421 height 212
click at [248, 132] on div at bounding box center [214, 131] width 102 height 51
click at [316, 176] on icon "Дайын" at bounding box center [314, 175] width 8 height 8
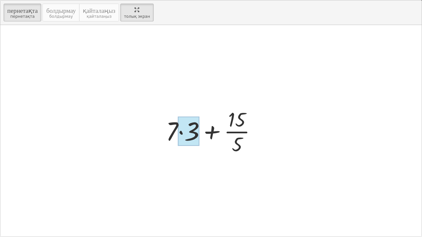
drag, startPoint x: 166, startPoint y: 134, endPoint x: 209, endPoint y: 136, distance: 43.3
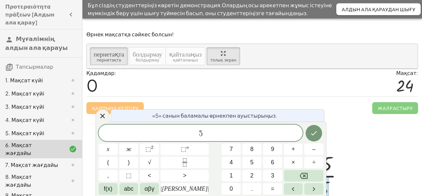
click at [46, 78] on div "1. Мақсат күйі" at bounding box center [31, 80] width 53 height 8
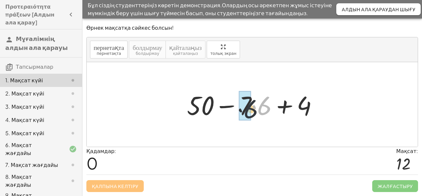
drag, startPoint x: 260, startPoint y: 109, endPoint x: 243, endPoint y: 113, distance: 17.6
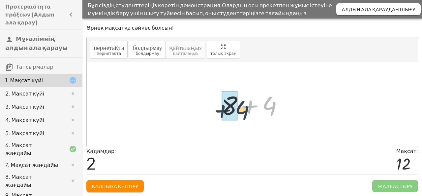
drag, startPoint x: 269, startPoint y: 108, endPoint x: 237, endPoint y: 108, distance: 32.0
click at [240, 109] on div at bounding box center [254, 104] width 73 height 34
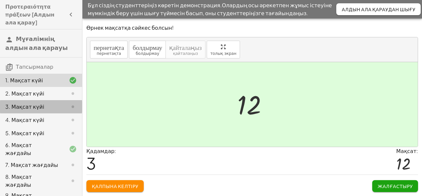
click at [35, 108] on font "3. Мақсат күйі" at bounding box center [24, 106] width 39 height 7
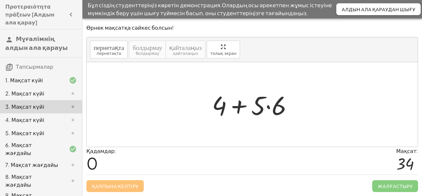
click at [38, 116] on font "4. Мақсат күйі" at bounding box center [24, 119] width 39 height 7
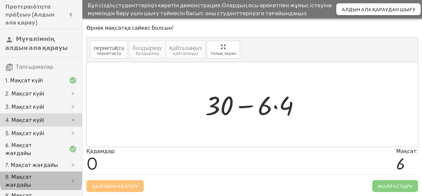
click at [32, 173] on font "8. Мақсат жағдайы" at bounding box center [18, 180] width 27 height 15
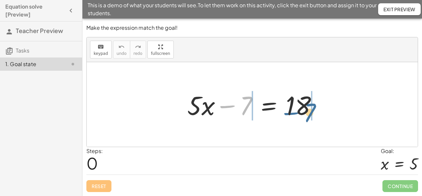
drag, startPoint x: 245, startPoint y: 109, endPoint x: 310, endPoint y: 116, distance: 66.0
click at [310, 116] on div at bounding box center [255, 104] width 142 height 34
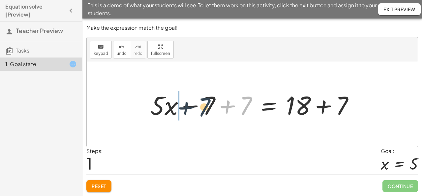
drag, startPoint x: 244, startPoint y: 108, endPoint x: 201, endPoint y: 109, distance: 43.2
click at [201, 109] on div at bounding box center [254, 104] width 215 height 34
click at [173, 110] on div at bounding box center [254, 104] width 215 height 34
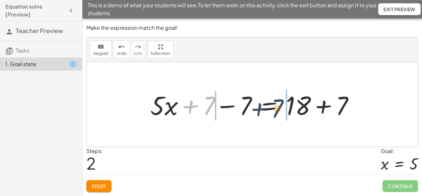
drag, startPoint x: 212, startPoint y: 106, endPoint x: 281, endPoint y: 108, distance: 69.3
click at [281, 108] on div at bounding box center [254, 104] width 215 height 34
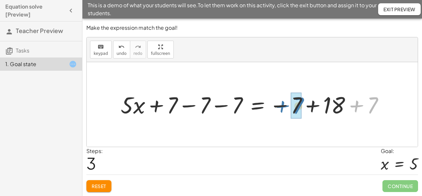
drag, startPoint x: 370, startPoint y: 109, endPoint x: 295, endPoint y: 110, distance: 74.9
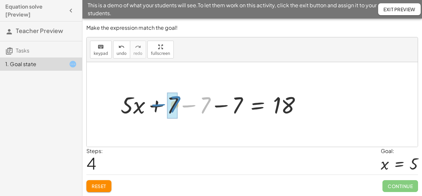
drag, startPoint x: 204, startPoint y: 106, endPoint x: 174, endPoint y: 105, distance: 29.7
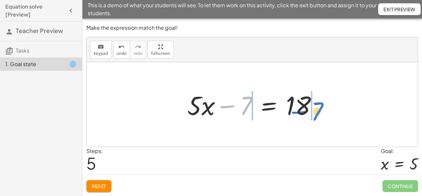
drag, startPoint x: 245, startPoint y: 107, endPoint x: 318, endPoint y: 114, distance: 73.1
click at [318, 114] on div at bounding box center [255, 104] width 142 height 34
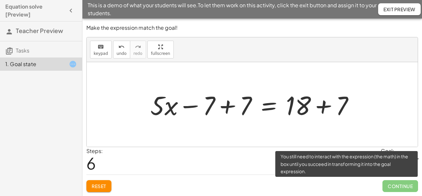
click at [400, 187] on span "Continue" at bounding box center [400, 186] width 36 height 12
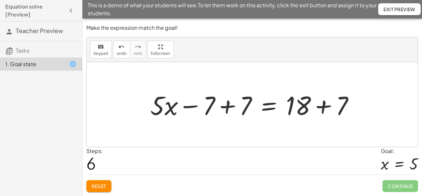
click at [101, 183] on span "Reset" at bounding box center [99, 186] width 15 height 6
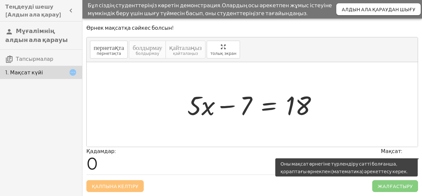
click at [397, 185] on span "Жалғастыру" at bounding box center [395, 186] width 46 height 12
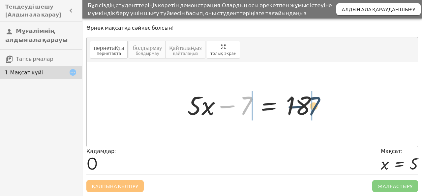
drag, startPoint x: 247, startPoint y: 107, endPoint x: 317, endPoint y: 108, distance: 69.9
click at [317, 108] on div at bounding box center [255, 104] width 142 height 34
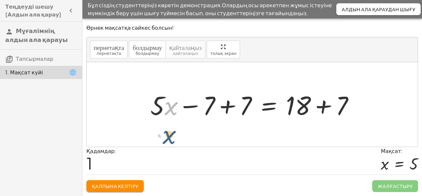
drag, startPoint x: 169, startPoint y: 112, endPoint x: 167, endPoint y: 141, distance: 29.4
click at [167, 141] on div "+ · 5 · x − 7 = 18 · x + · 5 · x = 18 − 7 + 7 + + 7" at bounding box center [252, 104] width 331 height 84
click at [210, 106] on div at bounding box center [254, 104] width 215 height 34
click at [226, 107] on div at bounding box center [254, 104] width 215 height 34
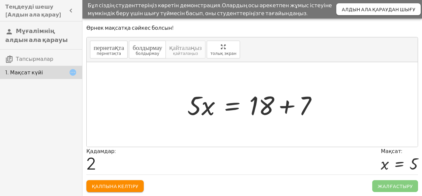
click at [291, 107] on div at bounding box center [255, 104] width 142 height 34
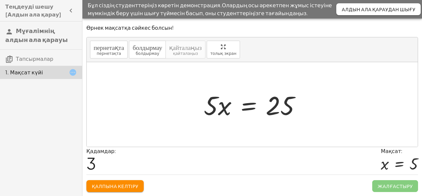
click at [226, 108] on div at bounding box center [254, 104] width 109 height 34
drag, startPoint x: 278, startPoint y: 102, endPoint x: 222, endPoint y: 123, distance: 60.0
click at [222, 123] on div "+ · 5 · x − 7 = 18 + · 5 · x − 7 + 7 = + 18 + 7 + · 5 · x + 0 = + 18 + 7 · 5 · …" at bounding box center [252, 104] width 117 height 37
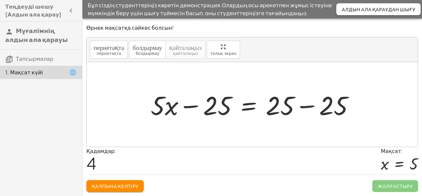
click at [303, 108] on div at bounding box center [254, 104] width 215 height 34
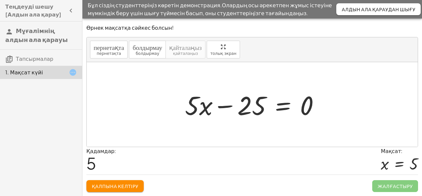
click at [247, 110] on div at bounding box center [255, 104] width 146 height 34
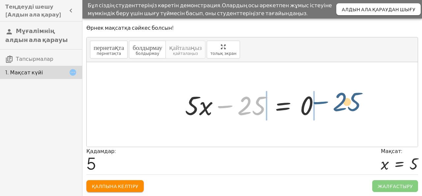
drag, startPoint x: 233, startPoint y: 107, endPoint x: 329, endPoint y: 103, distance: 96.4
click at [329, 103] on div "+ · 5 · x − 7 = 18 + · 5 · x − 7 + 7 = + 18 + 7 + · 5 · x + 0 = + 18 + 7 · 5 · …" at bounding box center [252, 104] width 155 height 37
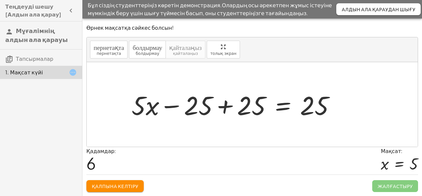
click at [223, 105] on div at bounding box center [235, 104] width 215 height 34
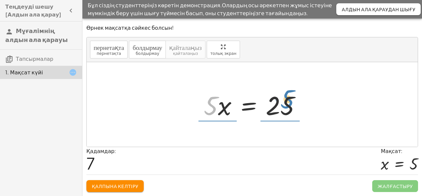
drag, startPoint x: 214, startPoint y: 108, endPoint x: 292, endPoint y: 104, distance: 78.2
click at [292, 104] on div at bounding box center [254, 104] width 109 height 34
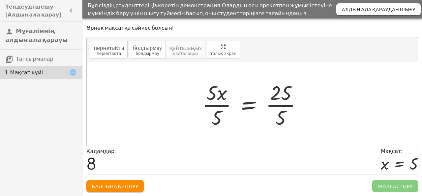
click at [249, 106] on div at bounding box center [255, 104] width 112 height 51
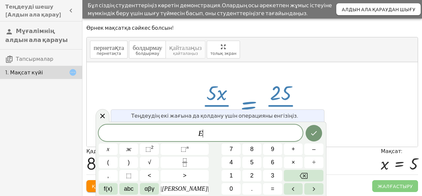
click at [225, 95] on div at bounding box center [255, 104] width 112 height 51
click at [102, 114] on icon at bounding box center [103, 116] width 8 height 8
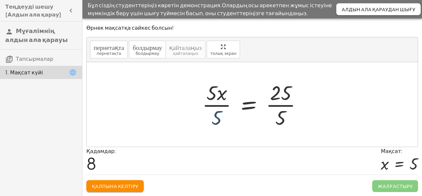
click at [219, 114] on div at bounding box center [255, 104] width 112 height 51
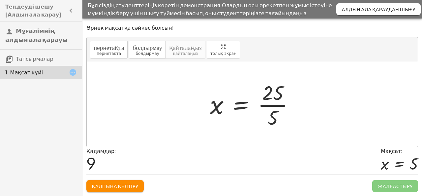
click at [274, 115] on div at bounding box center [255, 104] width 96 height 51
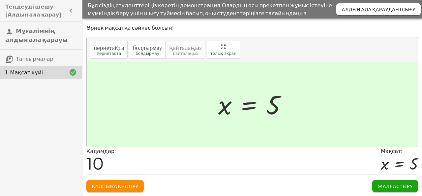
drag, startPoint x: 313, startPoint y: 125, endPoint x: 310, endPoint y: 128, distance: 4.2
click at [313, 125] on div at bounding box center [252, 104] width 331 height 84
click at [392, 185] on font "Жалғастыру" at bounding box center [395, 186] width 35 height 6
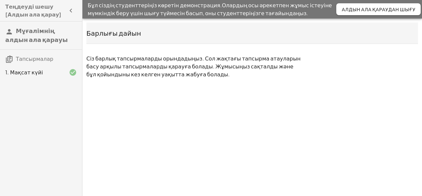
click at [372, 9] on font "Алдын ала қараудан шығу" at bounding box center [379, 9] width 74 height 6
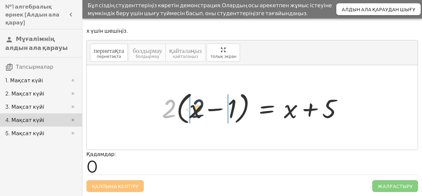
drag, startPoint x: 166, startPoint y: 112, endPoint x: 197, endPoint y: 112, distance: 31.0
click at [197, 112] on div at bounding box center [255, 107] width 193 height 38
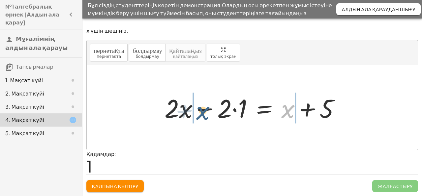
drag, startPoint x: 287, startPoint y: 113, endPoint x: 187, endPoint y: 113, distance: 100.2
click at [187, 113] on div at bounding box center [254, 107] width 187 height 34
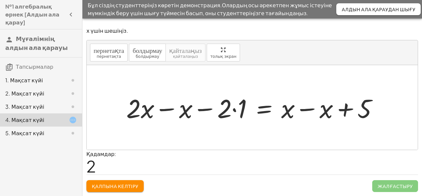
click at [165, 109] on div at bounding box center [254, 107] width 263 height 34
click at [309, 108] on div at bounding box center [281, 107] width 211 height 34
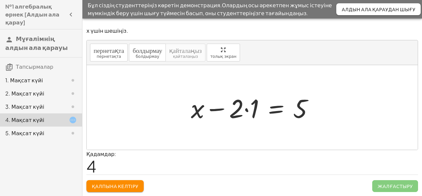
click at [237, 115] on div at bounding box center [255, 107] width 135 height 34
click at [247, 108] on div at bounding box center [255, 107] width 135 height 34
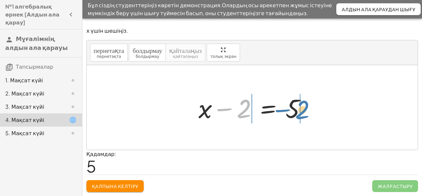
drag, startPoint x: 245, startPoint y: 110, endPoint x: 304, endPoint y: 111, distance: 58.7
click at [304, 111] on div at bounding box center [254, 107] width 119 height 34
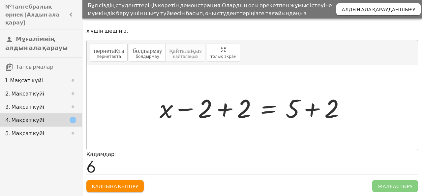
click at [224, 111] on div at bounding box center [255, 107] width 198 height 34
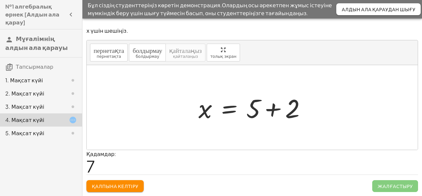
click at [272, 110] on div at bounding box center [254, 107] width 119 height 34
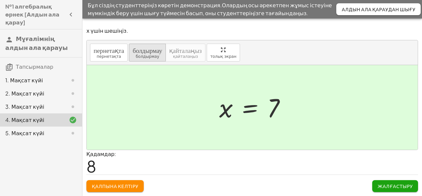
click at [155, 53] on font "болдырмау" at bounding box center [148, 49] width 30 height 6
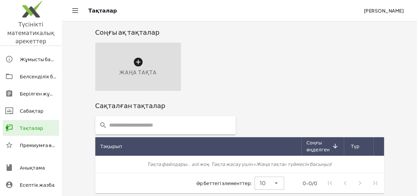
scroll to position [5, 0]
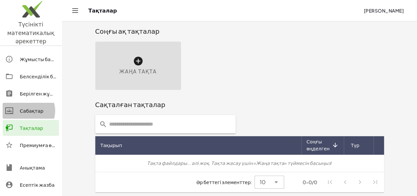
click at [38, 107] on font "Сабақтар" at bounding box center [32, 110] width 24 height 6
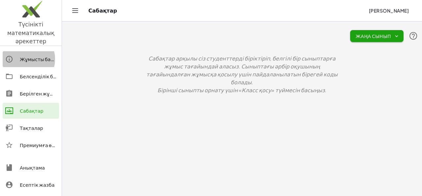
click at [20, 56] on font "Жұмысты бастау" at bounding box center [41, 59] width 42 height 6
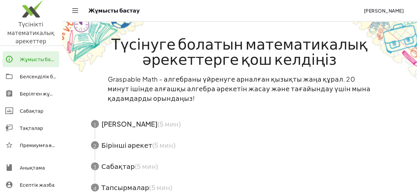
click at [30, 73] on font "Белсенділік банкі" at bounding box center [42, 76] width 44 height 6
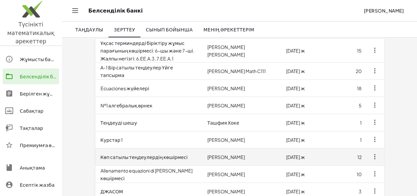
scroll to position [376, 0]
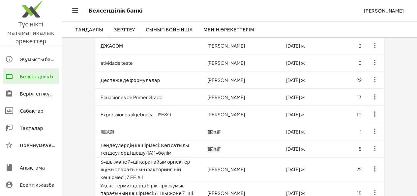
click at [32, 107] on font "Сабақтар" at bounding box center [32, 110] width 24 height 6
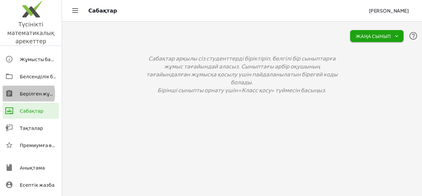
click at [37, 89] on div "Берілген жұмыс" at bounding box center [38, 93] width 37 height 8
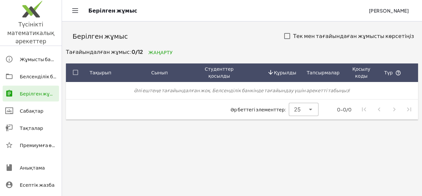
click at [229, 74] on font "Студенттер қосылды" at bounding box center [219, 72] width 29 height 13
drag, startPoint x: 290, startPoint y: 76, endPoint x: 300, endPoint y: 75, distance: 10.6
click at [290, 76] on span "Құрылды" at bounding box center [285, 72] width 22 height 7
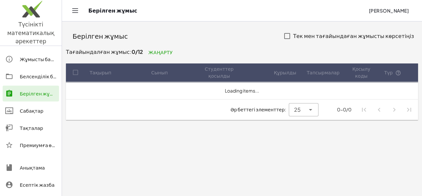
click at [331, 74] on font "Тапсырмалар" at bounding box center [323, 72] width 33 height 6
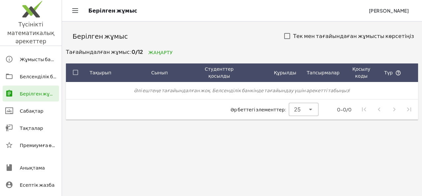
click at [37, 56] on font "Жұмысты бастау" at bounding box center [41, 59] width 42 height 6
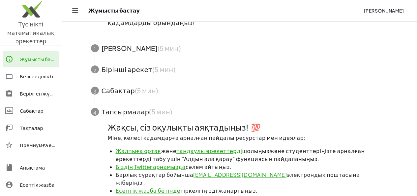
scroll to position [51, 0]
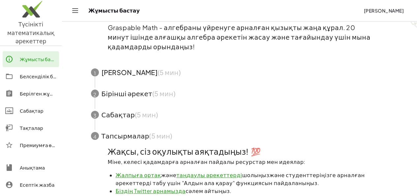
click at [104, 73] on span "button" at bounding box center [239, 72] width 313 height 21
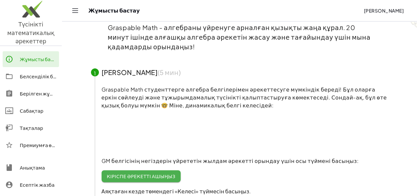
scroll to position [84, 0]
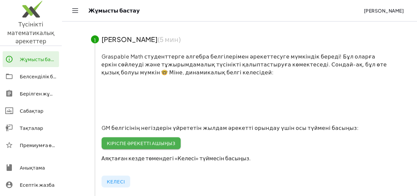
click at [162, 141] on font "Кіріспе әрекетті ашыңыз" at bounding box center [141, 143] width 69 height 6
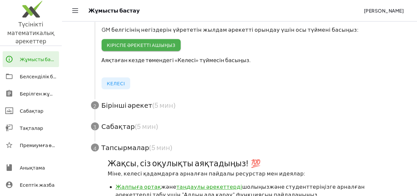
scroll to position [183, 0]
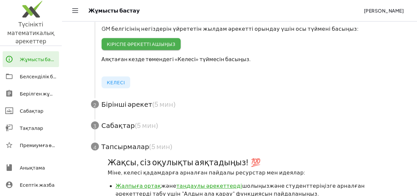
click at [137, 124] on span "button" at bounding box center [239, 124] width 313 height 21
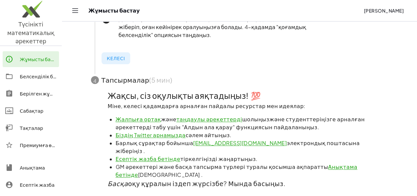
scroll to position [364, 0]
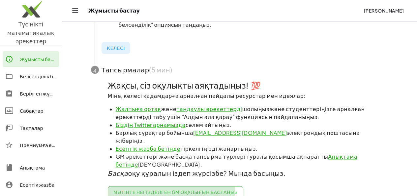
click at [160, 189] on font "Мәтінге негізделген GM оқулығын бастаңыз" at bounding box center [175, 192] width 124 height 6
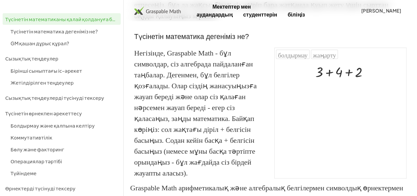
scroll to position [165, 0]
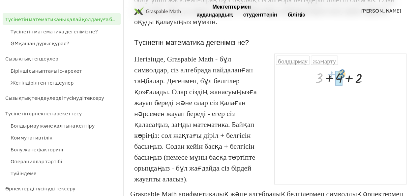
drag, startPoint x: 318, startPoint y: 79, endPoint x: 340, endPoint y: 78, distance: 21.8
click at [330, 77] on div at bounding box center [344, 77] width 65 height 18
click at [338, 78] on div at bounding box center [344, 77] width 65 height 18
click at [339, 97] on div at bounding box center [344, 95] width 65 height 18
click at [323, 77] on div at bounding box center [344, 77] width 65 height 18
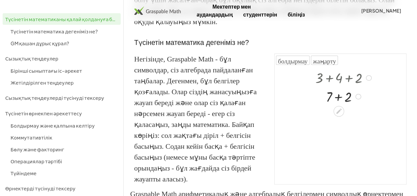
click at [338, 97] on div at bounding box center [344, 95] width 65 height 18
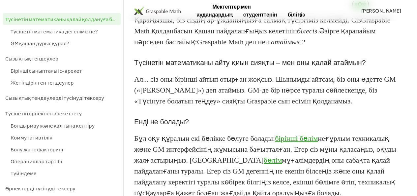
scroll to position [33, 0]
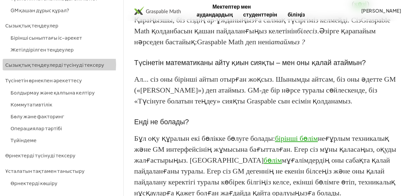
click at [65, 67] on font "Сызықтық теңдеулерді түсінуді тексеру" at bounding box center [54, 65] width 99 height 6
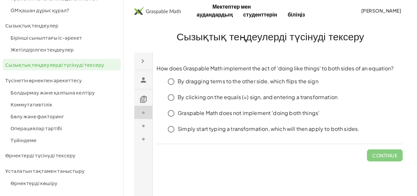
drag, startPoint x: 219, startPoint y: 182, endPoint x: 224, endPoint y: 180, distance: 6.2
click div "How does Graspable Math implement the act of 'doing like things' to both sides …"
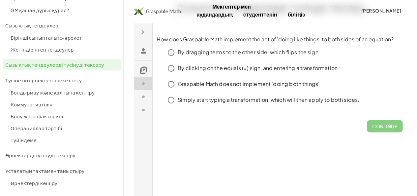
scroll to position [33, 0]
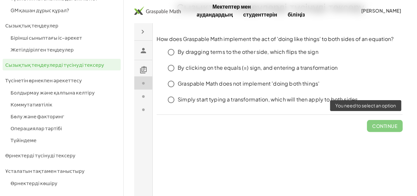
click span "Continue"
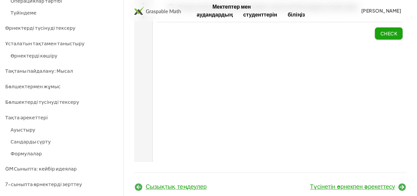
scroll to position [140, 0]
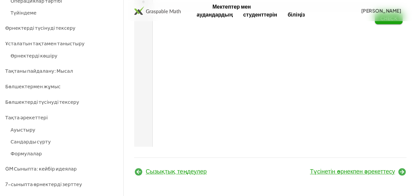
click at [46, 184] on font "7-сыныпта өрнектерді зерттеу" at bounding box center [43, 184] width 77 height 6
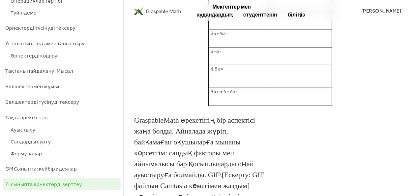
scroll to position [960, 0]
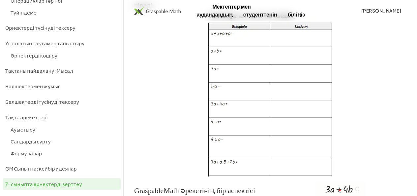
click at [241, 94] on img at bounding box center [270, 93] width 264 height 165
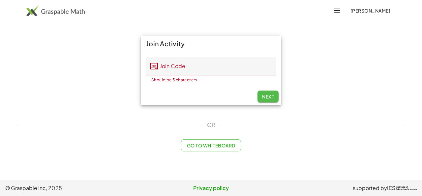
click at [264, 93] on button "Next" at bounding box center [268, 96] width 21 height 12
click at [265, 95] on span "Next" at bounding box center [268, 96] width 12 height 6
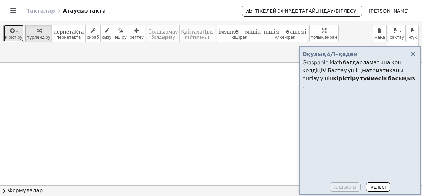
click at [17, 35] on font "кірістіру" at bounding box center [13, 37] width 17 height 5
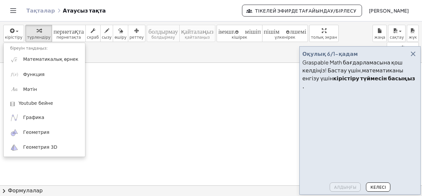
click at [414, 58] on icon "button" at bounding box center [413, 54] width 8 height 8
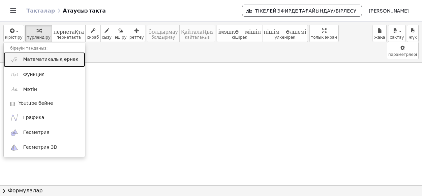
click at [49, 56] on font "Математикалық өрнек" at bounding box center [50, 58] width 55 height 5
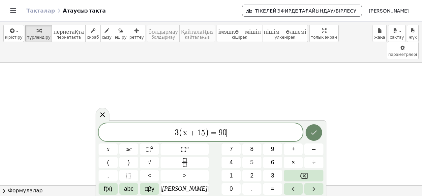
click at [308, 132] on button "Дайын" at bounding box center [314, 132] width 16 height 16
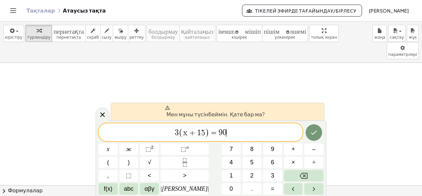
click at [239, 134] on span "3 ( х + 1 5 ) = 9 0 ​" at bounding box center [201, 132] width 204 height 11
click at [302, 175] on icon "Backspace" at bounding box center [304, 175] width 8 height 8
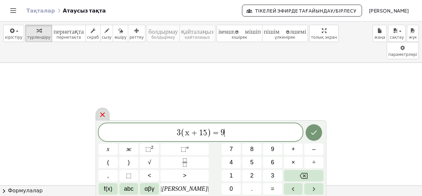
click at [104, 112] on icon at bounding box center [103, 114] width 8 height 8
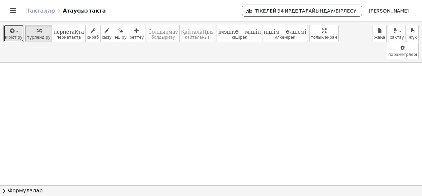
click at [15, 34] on div "button" at bounding box center [13, 30] width 17 height 8
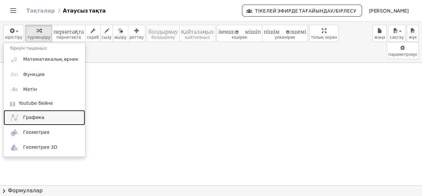
click at [47, 114] on link "Графика" at bounding box center [44, 117] width 81 height 15
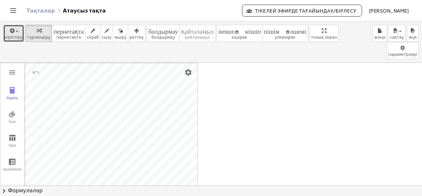
click at [10, 30] on icon "button" at bounding box center [12, 31] width 6 height 8
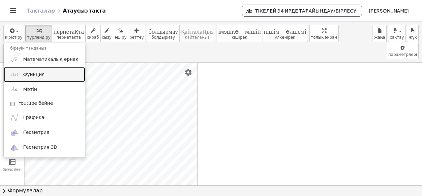
click at [21, 74] on link "Функция" at bounding box center [44, 74] width 81 height 15
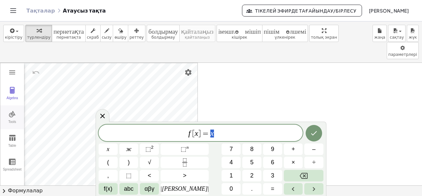
click at [14, 110] on img "Graphing Calculator" at bounding box center [12, 114] width 8 height 8
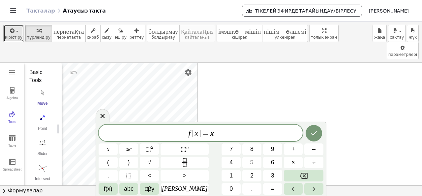
click at [11, 31] on icon "button" at bounding box center [12, 31] width 6 height 8
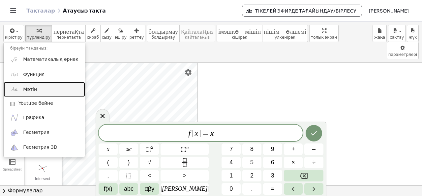
click at [23, 89] on font "Мәтін" at bounding box center [30, 88] width 14 height 5
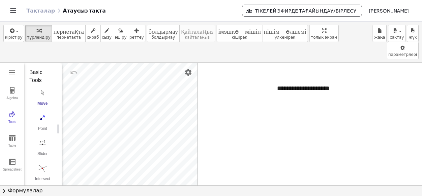
click at [284, 85] on font "**********" at bounding box center [303, 88] width 53 height 7
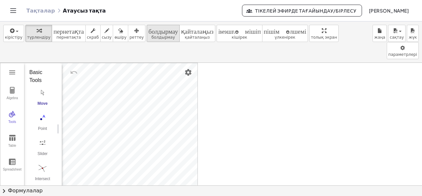
click at [149, 33] on font "болдырмау" at bounding box center [163, 30] width 30 height 6
click at [151, 35] on font "болдырмау" at bounding box center [162, 37] width 23 height 5
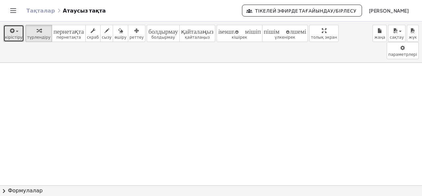
click at [11, 31] on icon "button" at bounding box center [12, 31] width 6 height 8
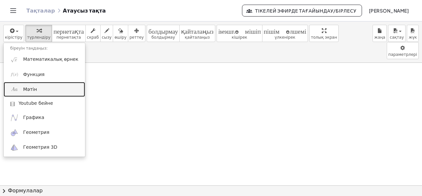
click at [33, 90] on font "Мәтін" at bounding box center [30, 88] width 14 height 5
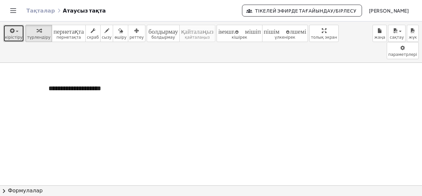
click at [11, 36] on font "кірістіру" at bounding box center [13, 37] width 17 height 5
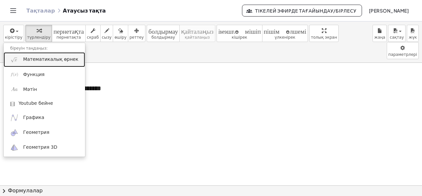
click at [38, 62] on span "Математикалық өрнек" at bounding box center [50, 59] width 55 height 7
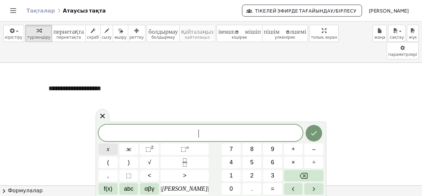
click at [109, 150] on font "x" at bounding box center [108, 148] width 3 height 7
click at [300, 175] on icon "Backspace" at bounding box center [304, 175] width 8 height 8
click at [271, 174] on font "3" at bounding box center [272, 175] width 3 height 7
click at [107, 160] on button "(" at bounding box center [108, 162] width 19 height 12
click at [112, 150] on button "x" at bounding box center [108, 149] width 19 height 12
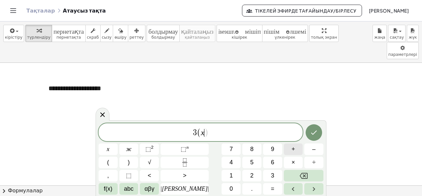
click at [290, 151] on button "+" at bounding box center [293, 149] width 19 height 12
click at [229, 173] on font "1" at bounding box center [230, 175] width 3 height 7
click at [250, 162] on font "5" at bounding box center [251, 162] width 3 height 7
click at [130, 161] on button ")" at bounding box center [128, 162] width 19 height 12
click at [263, 186] on button "=" at bounding box center [272, 189] width 19 height 12
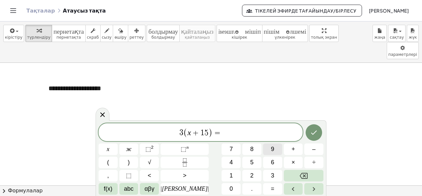
click at [267, 149] on button "9" at bounding box center [272, 149] width 19 height 12
click at [222, 187] on button "0" at bounding box center [231, 189] width 19 height 12
click at [316, 132] on icon "Дайын" at bounding box center [314, 132] width 8 height 8
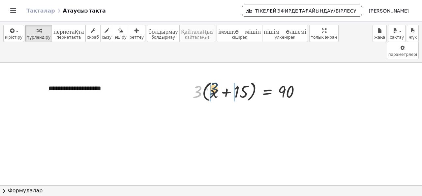
drag, startPoint x: 206, startPoint y: 68, endPoint x: 218, endPoint y: 74, distance: 13.6
click at [218, 78] on div at bounding box center [249, 90] width 120 height 25
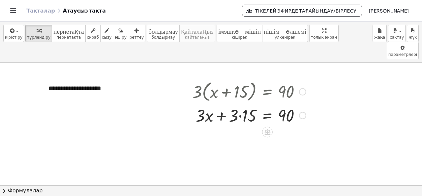
click at [239, 103] on div at bounding box center [249, 114] width 120 height 22
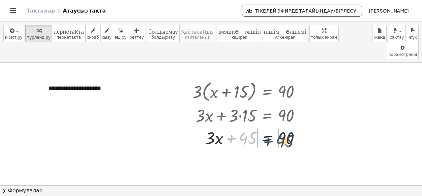
drag, startPoint x: 248, startPoint y: 122, endPoint x: 289, endPoint y: 126, distance: 41.4
click at [289, 126] on div at bounding box center [249, 137] width 120 height 22
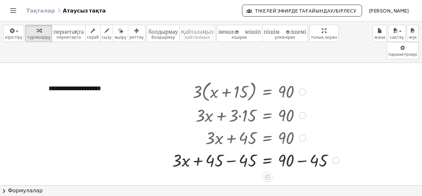
click at [229, 148] on div at bounding box center [256, 159] width 174 height 22
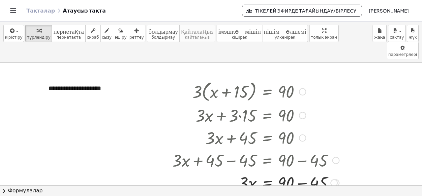
click at [303, 148] on div at bounding box center [256, 159] width 174 height 22
click at [301, 170] on div at bounding box center [256, 181] width 174 height 22
drag, startPoint x: 247, startPoint y: 165, endPoint x: 293, endPoint y: 171, distance: 46.3
click at [293, 171] on div at bounding box center [256, 181] width 174 height 22
click at [248, 165] on div at bounding box center [256, 181] width 174 height 33
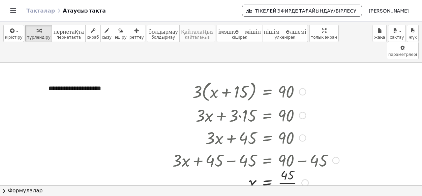
click at [291, 166] on div at bounding box center [256, 181] width 174 height 33
click at [301, 88] on div at bounding box center [302, 91] width 7 height 7
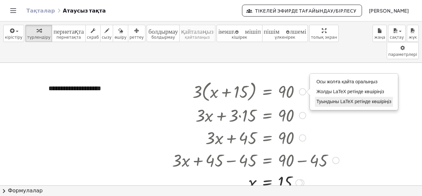
click at [324, 99] on font "Туындыны LaTeX ретінде көшіріңіз" at bounding box center [354, 101] width 75 height 5
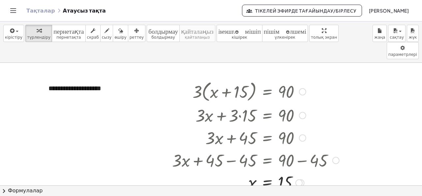
click at [302, 88] on div "Көшірілген done" at bounding box center [302, 91] width 7 height 7
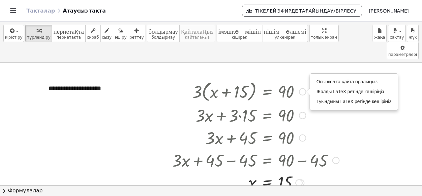
click at [298, 103] on div at bounding box center [256, 114] width 174 height 22
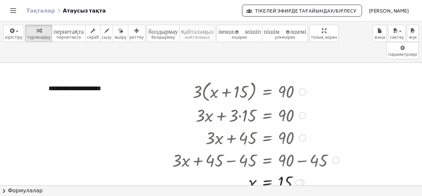
click at [301, 126] on div at bounding box center [256, 137] width 174 height 22
click at [118, 32] on icon "button" at bounding box center [120, 31] width 5 height 8
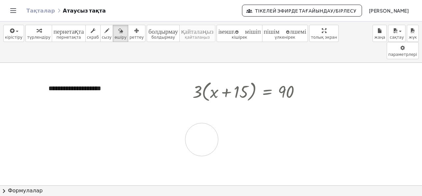
drag, startPoint x: 196, startPoint y: 101, endPoint x: 202, endPoint y: 122, distance: 21.2
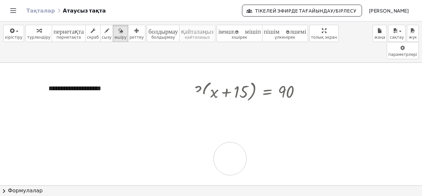
drag, startPoint x: 196, startPoint y: 91, endPoint x: 230, endPoint y: 141, distance: 60.9
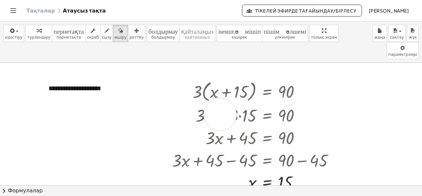
click at [244, 102] on div "**********" at bounding box center [211, 108] width 422 height 174
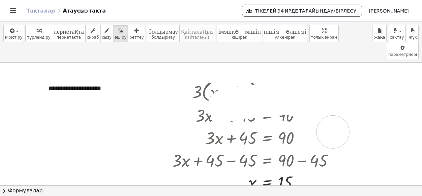
drag, startPoint x: 225, startPoint y: 88, endPoint x: 325, endPoint y: 113, distance: 103.2
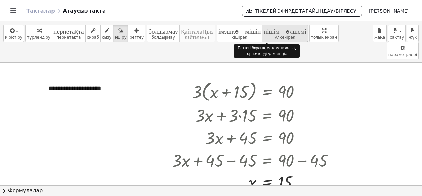
click at [275, 39] on font "үлкенірек" at bounding box center [285, 37] width 21 height 5
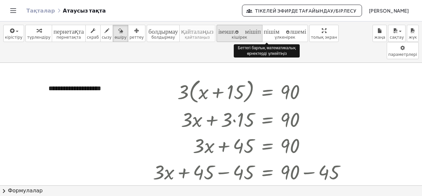
click at [235, 31] on font "пішім_өлшемі" at bounding box center [239, 30] width 43 height 6
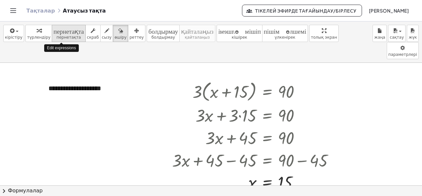
click at [58, 33] on font "пернетақта" at bounding box center [68, 30] width 30 height 6
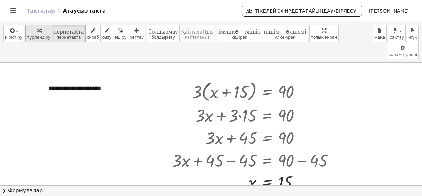
click at [39, 32] on div "button" at bounding box center [38, 30] width 23 height 8
drag, startPoint x: 195, startPoint y: 95, endPoint x: 299, endPoint y: 99, distance: 104.3
click at [267, 115] on div "+ · 3 · x + · 3 · 15 = 90" at bounding box center [267, 115] width 0 height 0
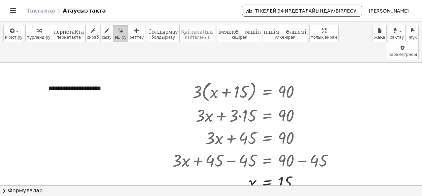
click at [113, 34] on button "өшіру" at bounding box center [120, 33] width 15 height 17
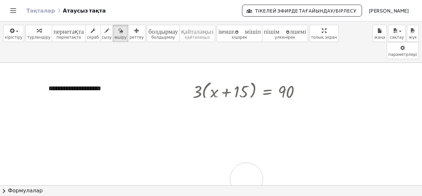
drag, startPoint x: 200, startPoint y: 98, endPoint x: 247, endPoint y: 161, distance: 78.4
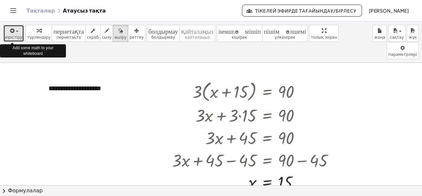
click at [11, 31] on icon "button" at bounding box center [12, 31] width 6 height 8
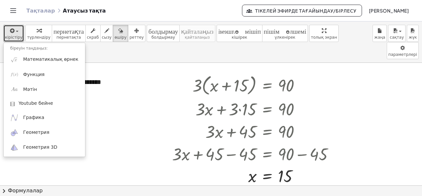
scroll to position [5, 0]
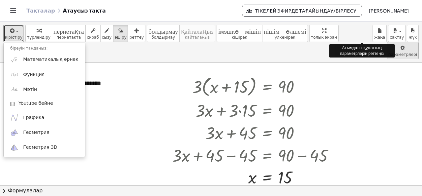
click at [364, 37] on body "Түсінікті математикалық әрекеттер Жұмысты бастау Белсенділік банкі Берілген жұм…" at bounding box center [211, 98] width 422 height 196
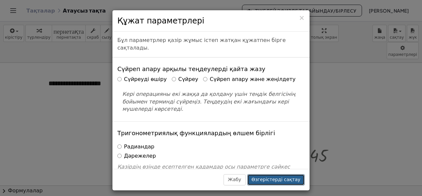
click at [267, 178] on font "Өзгерістерді сақтау" at bounding box center [276, 178] width 49 height 5
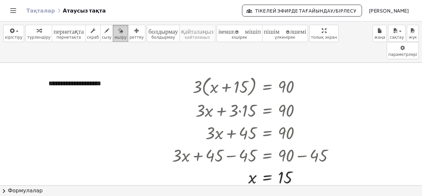
click at [118, 32] on icon "button" at bounding box center [120, 31] width 5 height 8
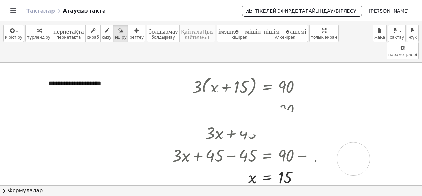
drag, startPoint x: 195, startPoint y: 91, endPoint x: 331, endPoint y: 145, distance: 146.5
click at [335, 146] on div at bounding box center [211, 198] width 422 height 280
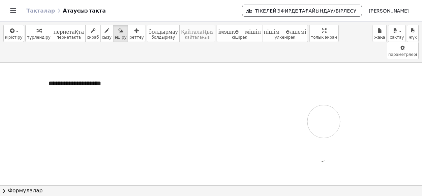
drag, startPoint x: 327, startPoint y: 165, endPoint x: 323, endPoint y: 105, distance: 60.1
click at [324, 104] on div at bounding box center [211, 198] width 422 height 280
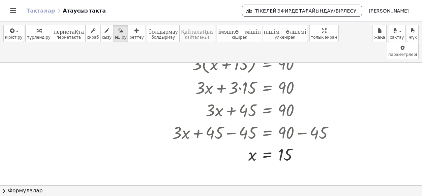
scroll to position [38, 0]
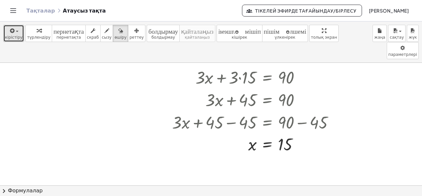
click at [14, 35] on font "кірістіру" at bounding box center [13, 37] width 17 height 5
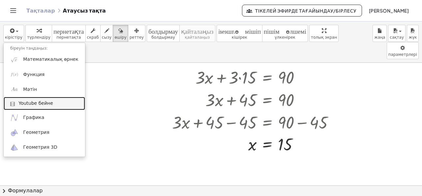
click at [17, 102] on span at bounding box center [14, 103] width 8 height 5
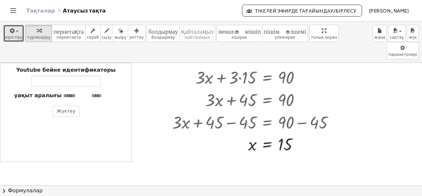
click at [11, 32] on icon "button" at bounding box center [12, 31] width 6 height 8
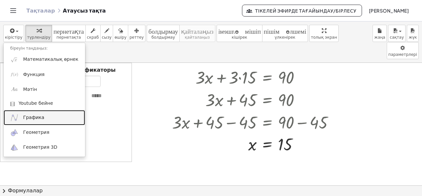
click at [22, 114] on link "Графика" at bounding box center [44, 117] width 81 height 15
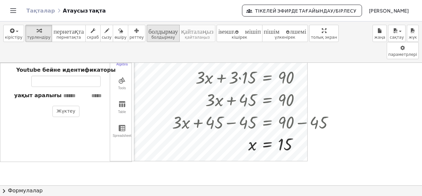
click at [148, 32] on font "болдырмау" at bounding box center [163, 30] width 30 height 6
click at [151, 36] on font "болдырмау" at bounding box center [162, 37] width 23 height 5
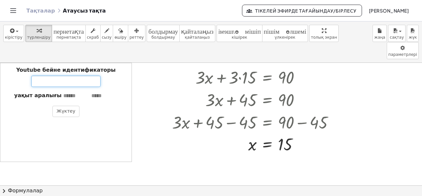
click at [97, 76] on input "Youtube бейне идентификаторы" at bounding box center [65, 81] width 69 height 11
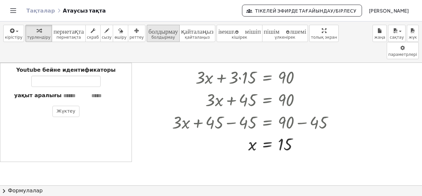
click at [148, 32] on font "болдырмау" at bounding box center [163, 30] width 30 height 6
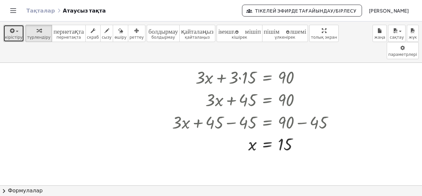
click at [11, 33] on icon "button" at bounding box center [12, 31] width 6 height 8
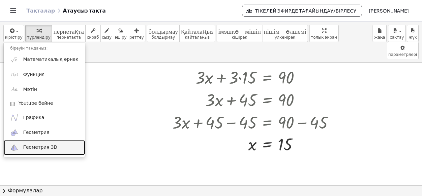
click at [34, 150] on link "Геометрия 3D" at bounding box center [44, 147] width 81 height 15
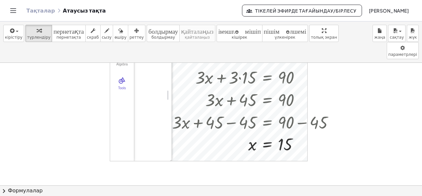
scroll to position [5, 0]
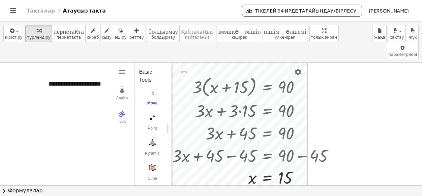
click at [158, 87] on img "Move. Drag or select object" at bounding box center [152, 92] width 26 height 11
click at [159, 34] on button "болдырмау болдырмау" at bounding box center [163, 33] width 33 height 17
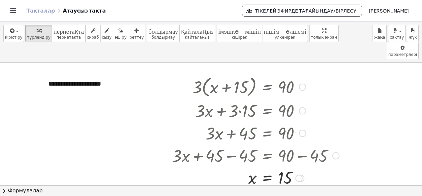
click at [214, 79] on div at bounding box center [256, 86] width 174 height 25
click at [191, 74] on div at bounding box center [256, 86] width 174 height 25
drag, startPoint x: 238, startPoint y: 68, endPoint x: 316, endPoint y: 114, distance: 90.5
click at [267, 87] on div "· 3 · ( + x + 15 ) = 90 Осы жолға қайта оралыңыз Жолды LaTeX ретінде көшіріңіз …" at bounding box center [267, 87] width 0 height 0
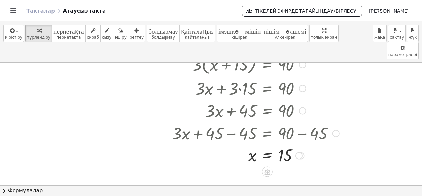
scroll to position [71, 0]
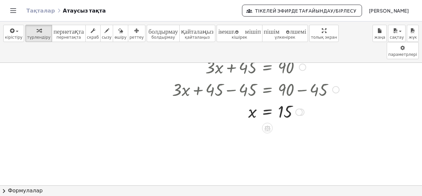
click at [266, 125] on icon at bounding box center [267, 128] width 6 height 6
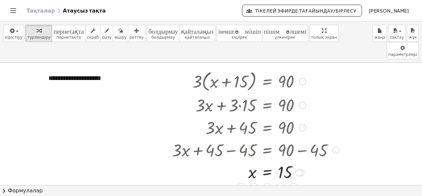
scroll to position [0, 0]
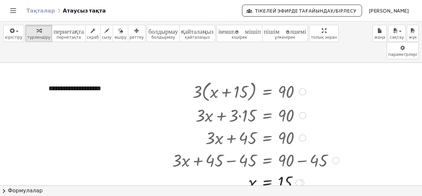
click at [293, 195] on icon at bounding box center [294, 199] width 6 height 6
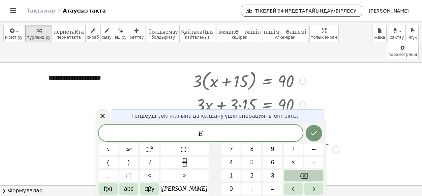
scroll to position [11, 0]
click at [106, 114] on icon at bounding box center [103, 116] width 8 height 8
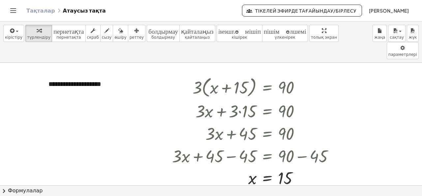
scroll to position [0, 0]
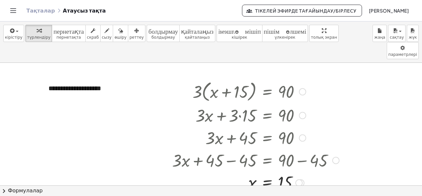
click at [264, 195] on icon at bounding box center [267, 198] width 7 height 7
click at [240, 195] on font "+" at bounding box center [241, 198] width 4 height 7
click at [227, 78] on div at bounding box center [256, 90] width 174 height 25
click at [243, 170] on div at bounding box center [256, 181] width 174 height 22
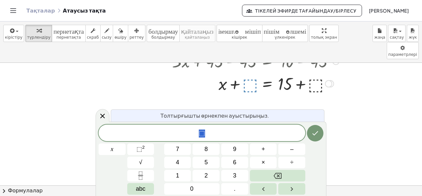
scroll to position [66, 0]
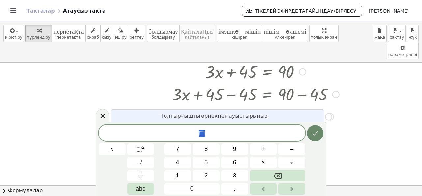
click at [320, 136] on button "Дайын" at bounding box center [315, 133] width 16 height 16
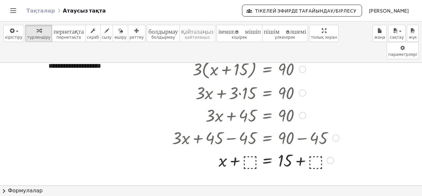
scroll to position [33, 0]
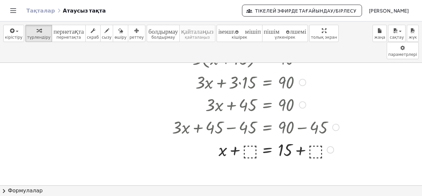
click at [249, 137] on div at bounding box center [256, 148] width 174 height 22
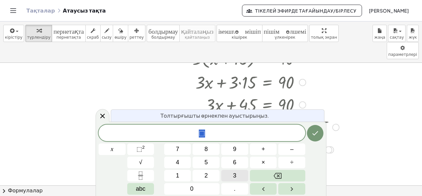
click at [233, 173] on button "3" at bounding box center [234, 175] width 27 height 12
click at [318, 137] on button "Дайын" at bounding box center [315, 133] width 16 height 16
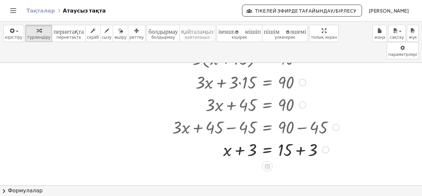
click at [253, 137] on div at bounding box center [256, 148] width 174 height 22
click at [265, 163] on icon at bounding box center [267, 166] width 7 height 7
click at [252, 137] on div at bounding box center [256, 148] width 174 height 22
click at [268, 163] on icon at bounding box center [267, 166] width 6 height 6
click at [243, 162] on font "+" at bounding box center [241, 165] width 4 height 7
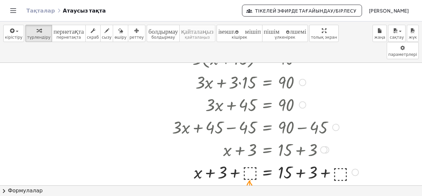
click at [338, 123] on div at bounding box center [335, 126] width 7 height 7
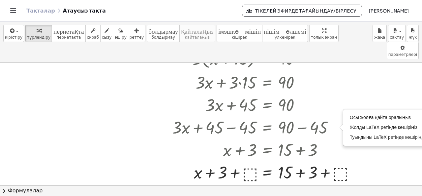
click at [382, 154] on div at bounding box center [211, 170] width 422 height 280
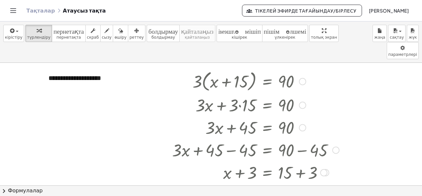
scroll to position [0, 0]
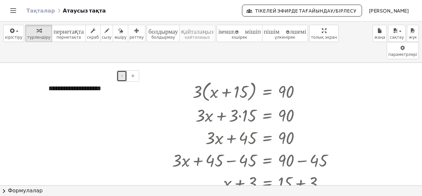
click at [123, 73] on font "-" at bounding box center [122, 75] width 2 height 5
click at [131, 70] on button "+" at bounding box center [133, 75] width 13 height 11
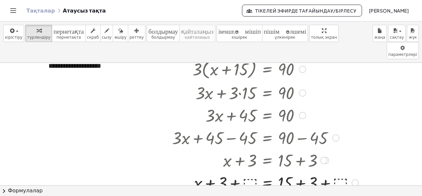
scroll to position [33, 0]
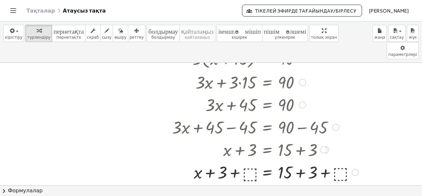
click at [250, 160] on div at bounding box center [265, 171] width 193 height 22
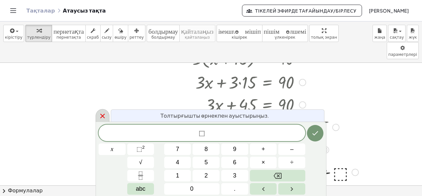
click at [106, 114] on icon at bounding box center [103, 116] width 8 height 8
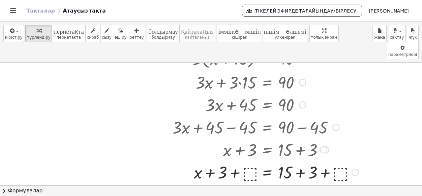
click at [324, 146] on div at bounding box center [323, 149] width 7 height 7
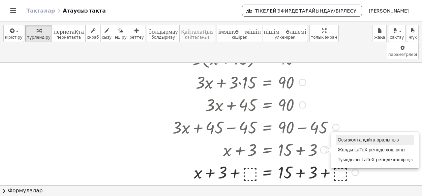
click at [346, 137] on font "Осы жолға қайта оралыңыз" at bounding box center [368, 139] width 61 height 5
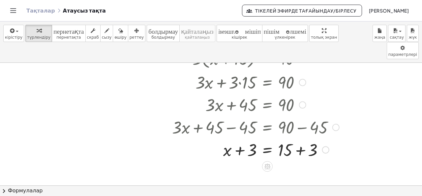
click at [326, 146] on div "Осы жолға қайта оралыңыз Жолды LaTeX ретінде көшіріңіз Туындыны LaTeX ретінде к…" at bounding box center [325, 149] width 7 height 7
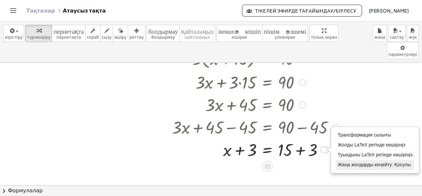
click at [351, 162] on font "Жаңа жолдарды кеңейту: Қосулы" at bounding box center [374, 164] width 73 height 5
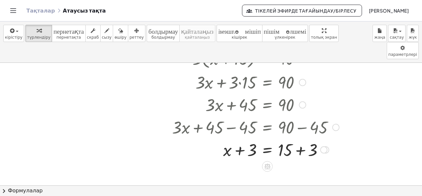
click at [326, 146] on div "Трансформация сызығы Жолды LaTeX ретінде көшіріңіз Туындыны LaTeX ретінде көшір…" at bounding box center [323, 149] width 7 height 7
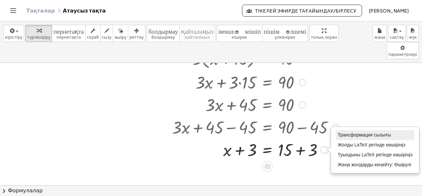
click at [341, 132] on font "Трансформация сызығы" at bounding box center [364, 134] width 53 height 5
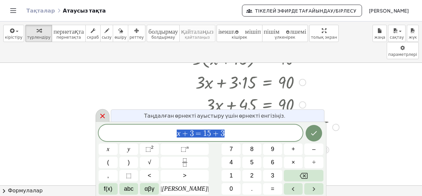
click at [102, 113] on icon at bounding box center [103, 116] width 8 height 8
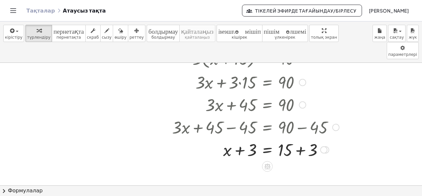
click at [336, 123] on div "Осы жолға қайта оралыңыз Жолды LaTeX ретінде көшіріңіз Туындыны LaTeX ретінде к…" at bounding box center [335, 126] width 7 height 7
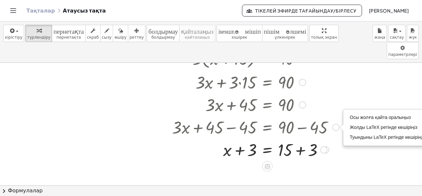
click at [326, 146] on div "Трансформация сызығы Жолды LaTeX ретінде көшіріңіз Туындыны LaTeX ретінде көшір…" at bounding box center [323, 149] width 7 height 7
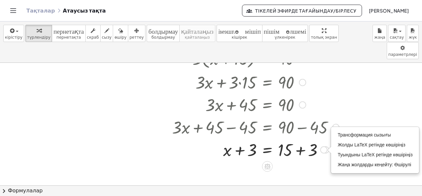
click at [326, 146] on div "Трансформация сызығы Жолды LaTeX ретінде көшіріңіз Туындыны LaTeX ретінде көшір…" at bounding box center [323, 149] width 7 height 7
click at [353, 162] on font "Жаңа жолдарды кеңейту: Өшірулі" at bounding box center [375, 164] width 74 height 5
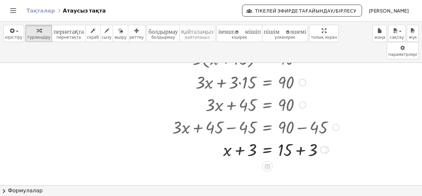
click at [322, 146] on div "Трансформация сызығы Жолды LaTeX ретінде көшіріңіз Туындыны LaTeX ретінде көшір…" at bounding box center [323, 149] width 7 height 7
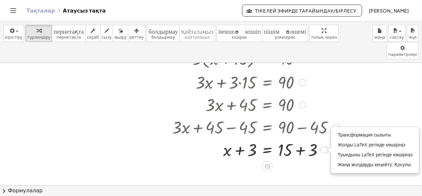
click at [196, 116] on div at bounding box center [256, 126] width 174 height 22
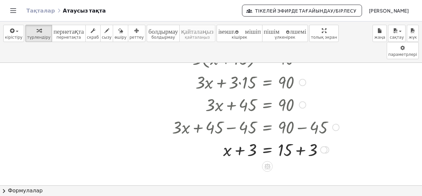
click at [265, 137] on div at bounding box center [256, 148] width 174 height 22
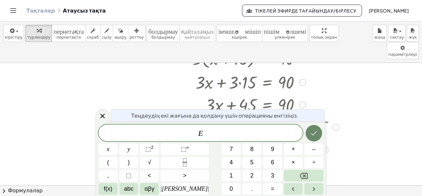
click at [314, 135] on icon "Дайын" at bounding box center [314, 133] width 8 height 8
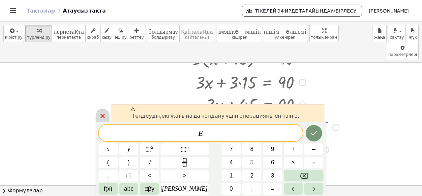
click at [101, 114] on icon at bounding box center [102, 115] width 5 height 5
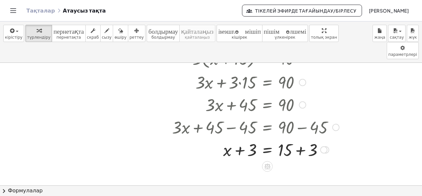
click at [228, 137] on div at bounding box center [256, 148] width 174 height 22
click at [268, 163] on icon at bounding box center [267, 166] width 6 height 6
click at [227, 137] on div at bounding box center [256, 148] width 174 height 22
click at [270, 163] on icon at bounding box center [267, 166] width 7 height 7
click at [293, 163] on icon at bounding box center [294, 166] width 6 height 6
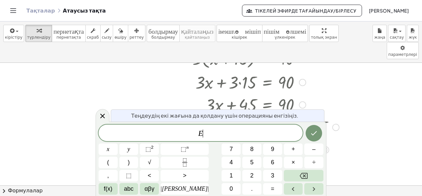
click at [208, 135] on span "E ​" at bounding box center [201, 133] width 204 height 9
click at [310, 136] on icon "Дайын" at bounding box center [314, 133] width 8 height 8
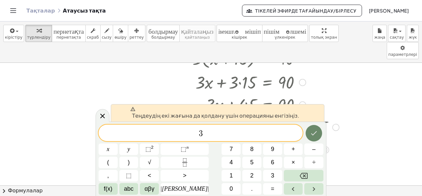
click at [314, 130] on icon "Дайын" at bounding box center [314, 133] width 8 height 8
click at [99, 117] on icon at bounding box center [103, 116] width 8 height 8
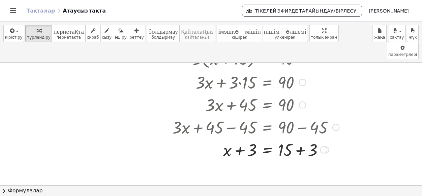
click at [227, 137] on div at bounding box center [256, 148] width 174 height 22
drag, startPoint x: 227, startPoint y: 132, endPoint x: 253, endPoint y: 128, distance: 26.6
click at [253, 137] on div at bounding box center [256, 148] width 174 height 22
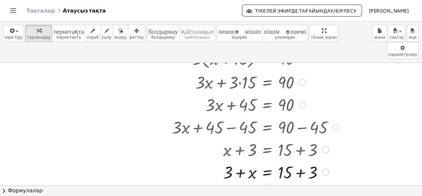
drag, startPoint x: 250, startPoint y: 134, endPoint x: 314, endPoint y: 130, distance: 63.8
click at [314, 137] on div at bounding box center [256, 148] width 174 height 22
click at [238, 137] on div at bounding box center [256, 148] width 174 height 22
click at [301, 137] on div at bounding box center [256, 148] width 174 height 22
drag, startPoint x: 314, startPoint y: 135, endPoint x: 294, endPoint y: 137, distance: 19.5
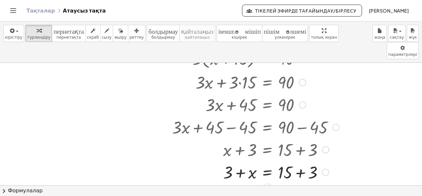
click at [294, 137] on div at bounding box center [256, 148] width 174 height 22
drag, startPoint x: 239, startPoint y: 131, endPoint x: 305, endPoint y: 128, distance: 66.0
click at [305, 137] on div at bounding box center [256, 148] width 174 height 22
click at [325, 146] on div at bounding box center [325, 149] width 7 height 7
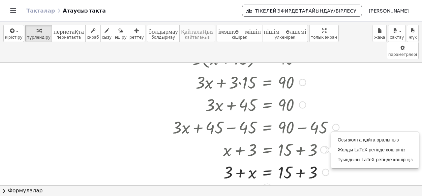
drag, startPoint x: 241, startPoint y: 134, endPoint x: 303, endPoint y: 134, distance: 62.6
click at [303, 137] on div at bounding box center [256, 148] width 174 height 22
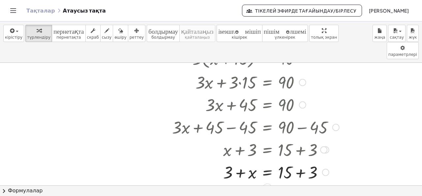
click at [324, 146] on div "Осы жолға қайта оралыңыз Жолды LaTeX ретінде көшіріңіз Туындыны LaTeX ретінде к…" at bounding box center [323, 149] width 7 height 7
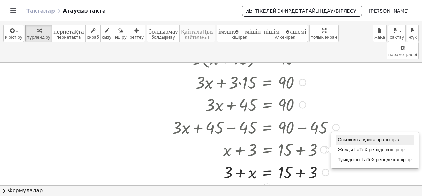
click at [347, 137] on font "Осы жолға қайта оралыңыз" at bounding box center [368, 139] width 61 height 5
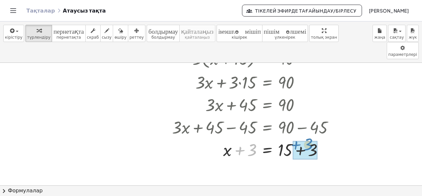
drag, startPoint x: 241, startPoint y: 132, endPoint x: 297, endPoint y: 127, distance: 56.3
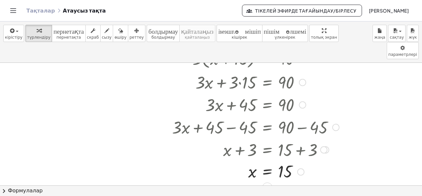
scroll to position [0, 0]
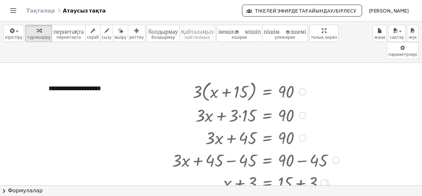
click at [302, 111] on div at bounding box center [302, 114] width 7 height 7
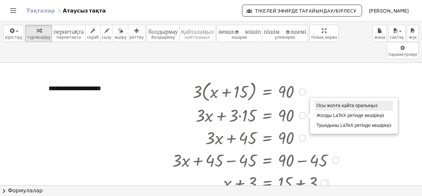
click at [321, 103] on font "Осы жолға қайта оралыңыз" at bounding box center [347, 105] width 61 height 5
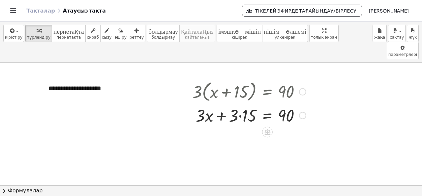
click at [301, 111] on div "Осы жолға қайта оралыңыз Жолды LaTeX ретінде көшіріңіз Туындыны LaTeX ретінде к…" at bounding box center [302, 114] width 7 height 7
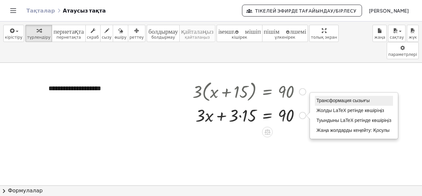
click at [334, 98] on font "Трансформация сызығы" at bounding box center [343, 100] width 53 height 5
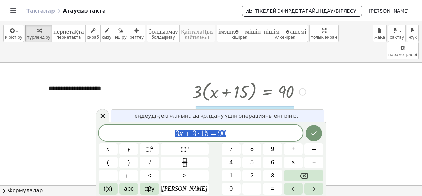
click at [100, 115] on icon at bounding box center [103, 116] width 8 height 8
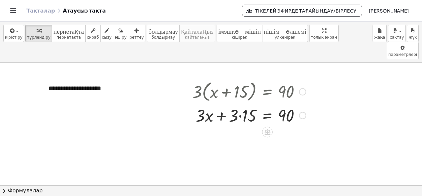
click at [303, 111] on div "Трансформация сызығы Жолды LaTeX ретінде көшіріңіз Туындыны LaTeX ретінде көшір…" at bounding box center [302, 114] width 7 height 7
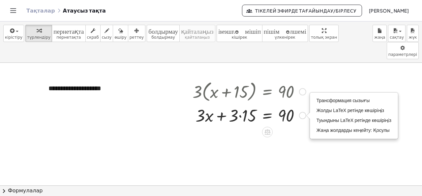
click at [305, 111] on div "Трансформация сызығы Жолды LaTeX ретінде көшіріңіз Туындыны LaTeX ретінде көшір…" at bounding box center [302, 114] width 7 height 7
click at [301, 111] on div "Трансформация сызығы Жолды LaTeX ретінде көшіріңіз Туындыны LaTeX ретінде көшір…" at bounding box center [302, 114] width 7 height 7
click at [322, 107] on font "Жолды LaTeX ретінде көшіріңіз" at bounding box center [351, 109] width 68 height 5
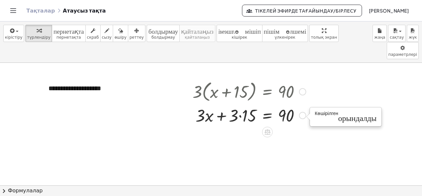
click at [303, 111] on div "Көшірілген done" at bounding box center [302, 114] width 7 height 7
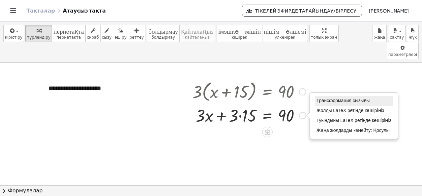
click at [323, 98] on font "Трансформация сызығы" at bounding box center [343, 100] width 53 height 5
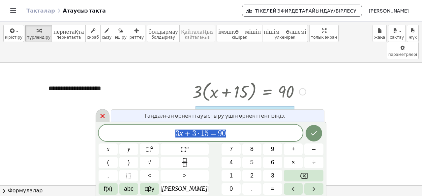
click at [98, 117] on div at bounding box center [103, 115] width 14 height 13
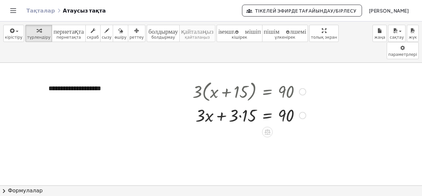
click at [304, 103] on div at bounding box center [249, 114] width 120 height 22
click at [302, 88] on div "Осы жолға қайта оралыңыз Жолды LaTeX ретінде көшіріңіз Туындыны LaTeX ретінде к…" at bounding box center [302, 91] width 7 height 7
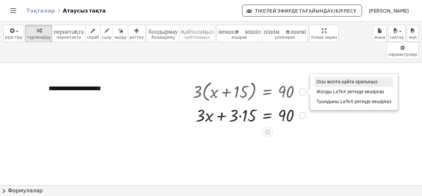
click at [323, 79] on font "Осы жолға қайта оралыңыз" at bounding box center [347, 81] width 61 height 5
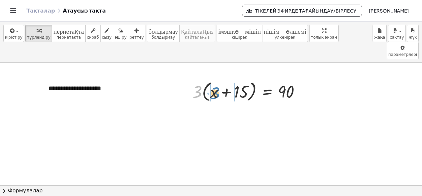
drag, startPoint x: 199, startPoint y: 74, endPoint x: 217, endPoint y: 76, distance: 17.9
click at [217, 78] on div at bounding box center [249, 90] width 120 height 25
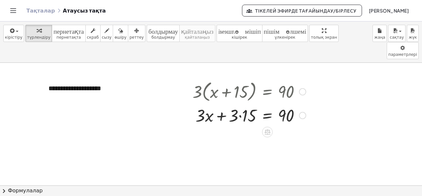
click at [305, 88] on div at bounding box center [302, 91] width 7 height 7
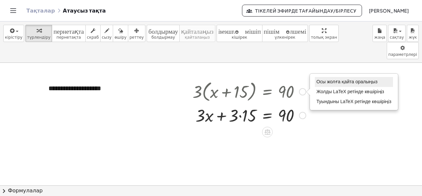
click at [321, 79] on font "Осы жолға қайта оралыңыз" at bounding box center [347, 81] width 61 height 5
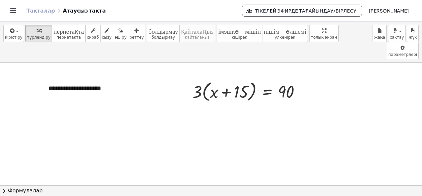
click at [61, 12] on div "Тақталар Атаусыз тақта" at bounding box center [134, 10] width 216 height 7
click at [14, 9] on icon "Навигацияны ауыстырып қосу" at bounding box center [13, 11] width 8 height 8
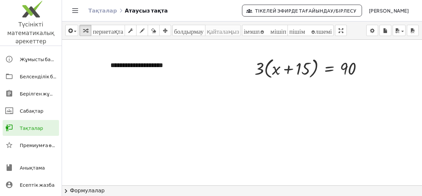
click at [77, 9] on icon "Навигацияны ауыстырып қосу" at bounding box center [75, 11] width 8 height 8
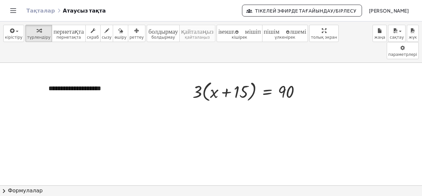
click at [56, 9] on icon at bounding box center [58, 10] width 5 height 5
drag, startPoint x: 70, startPoint y: 9, endPoint x: 107, endPoint y: 9, distance: 36.9
click at [107, 9] on div "Тақталар Атаусыз тақта" at bounding box center [134, 10] width 216 height 7
click at [93, 11] on div "Тақталар Атаусыз тақта" at bounding box center [134, 10] width 216 height 7
drag, startPoint x: 58, startPoint y: 11, endPoint x: 92, endPoint y: 10, distance: 34.3
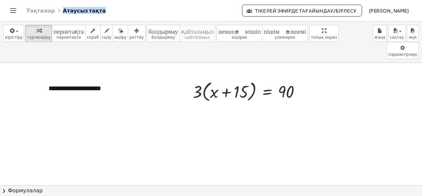
click at [92, 10] on div "Тақталар Атаусыз тақта" at bounding box center [134, 10] width 216 height 7
click at [92, 12] on div "Тақталар Атаусыз тақта" at bounding box center [134, 10] width 216 height 7
click at [91, 12] on div "Тақталар Атаусыз тақта" at bounding box center [134, 10] width 216 height 7
drag, startPoint x: 197, startPoint y: 76, endPoint x: 226, endPoint y: 76, distance: 28.4
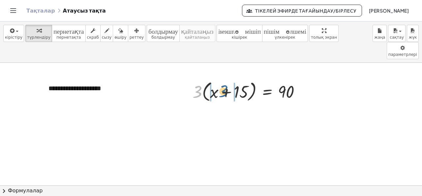
click at [226, 78] on div at bounding box center [249, 90] width 120 height 25
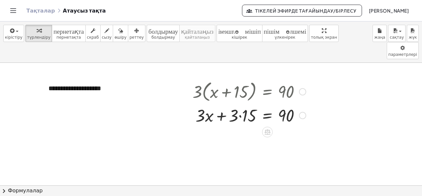
click at [239, 103] on div at bounding box center [249, 114] width 120 height 22
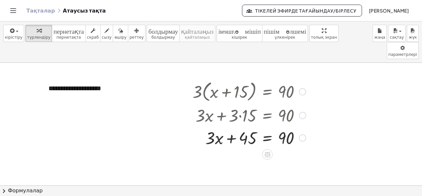
click at [245, 126] on div at bounding box center [249, 137] width 120 height 22
drag, startPoint x: 244, startPoint y: 121, endPoint x: 307, endPoint y: 121, distance: 63.3
click at [307, 126] on div at bounding box center [249, 137] width 120 height 22
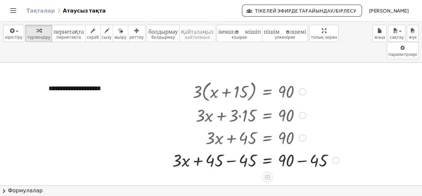
click at [230, 148] on div at bounding box center [256, 159] width 174 height 22
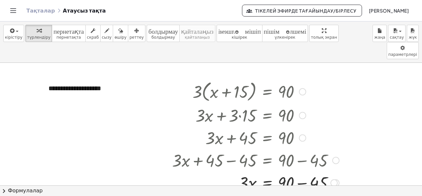
click at [301, 148] on div at bounding box center [256, 159] width 174 height 22
click at [299, 170] on div at bounding box center [256, 181] width 174 height 22
click at [304, 179] on div at bounding box center [304, 182] width 7 height 7
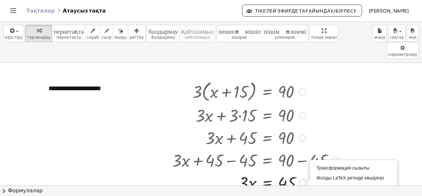
click at [302, 88] on div at bounding box center [302, 91] width 7 height 7
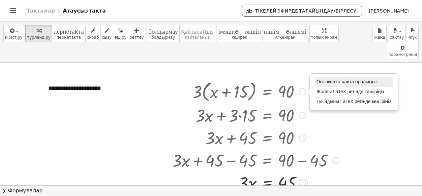
click at [333, 79] on font "Осы жолға қайта оралыңыз" at bounding box center [347, 81] width 61 height 5
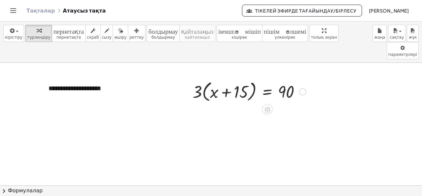
drag, startPoint x: 194, startPoint y: 72, endPoint x: 216, endPoint y: 77, distance: 23.0
click at [216, 78] on div at bounding box center [249, 90] width 120 height 25
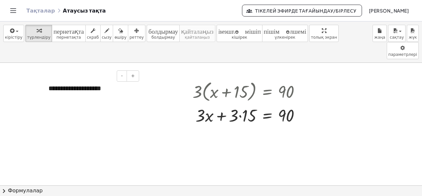
click at [60, 85] on font "**********" at bounding box center [74, 88] width 53 height 7
drag, startPoint x: 47, startPoint y: 70, endPoint x: 38, endPoint y: 71, distance: 9.0
click at [38, 78] on div at bounding box center [36, 89] width 7 height 23
click at [50, 86] on font "**********" at bounding box center [66, 89] width 53 height 7
drag, startPoint x: 103, startPoint y: 73, endPoint x: 36, endPoint y: 72, distance: 67.3
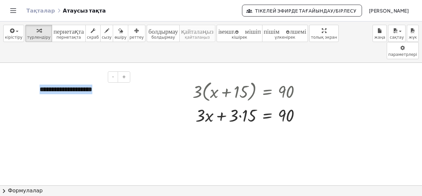
click at [36, 78] on div "**********" at bounding box center [82, 89] width 99 height 23
click at [54, 86] on font "**********" at bounding box center [79, 89] width 79 height 7
click at [92, 78] on div "**********" at bounding box center [82, 94] width 99 height 32
click at [93, 86] on font "**********" at bounding box center [79, 89] width 79 height 7
click at [66, 86] on font "**********" at bounding box center [78, 89] width 76 height 7
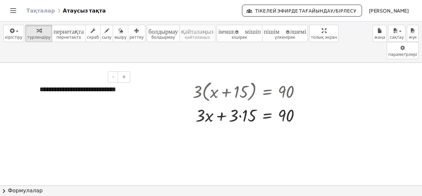
click at [75, 81] on div "**********" at bounding box center [82, 94] width 99 height 32
click at [304, 88] on div at bounding box center [302, 91] width 7 height 7
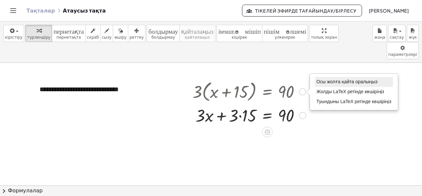
click at [327, 79] on font "Осы жолға қайта оралыңыз" at bounding box center [347, 81] width 61 height 5
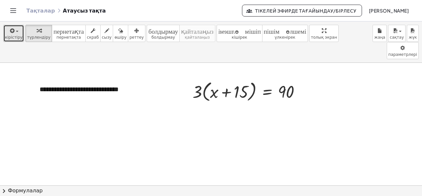
click at [15, 32] on span "button" at bounding box center [15, 31] width 1 height 5
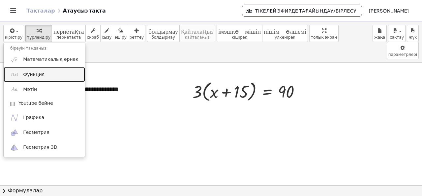
click at [20, 75] on link "Функция" at bounding box center [44, 74] width 81 height 15
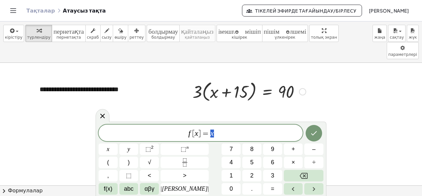
click at [302, 88] on div "Осы жолға қайта оралыңыз Жолды LaTeX ретінде көшіріңіз Туындыны LaTeX ретінде к…" at bounding box center [302, 91] width 7 height 7
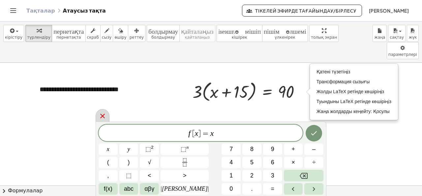
click at [102, 114] on icon at bounding box center [103, 116] width 8 height 8
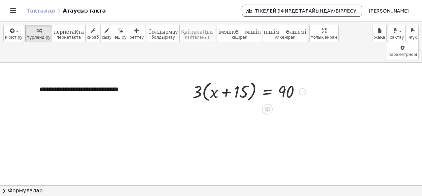
click at [302, 88] on div "Қатені түзетіңіз Трансформация сызығы Жолды LaTeX ретінде көшіріңіз Туындыны La…" at bounding box center [302, 91] width 7 height 7
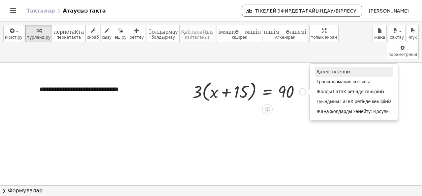
click at [322, 69] on font "Қатені түзетіңіз" at bounding box center [334, 71] width 34 height 5
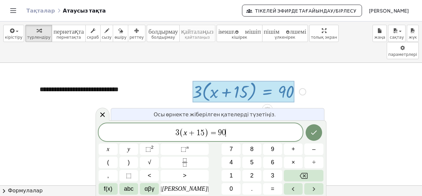
click at [228, 124] on div "3 ( x + 1 5 ) = 9 0 ​" at bounding box center [201, 132] width 204 height 18
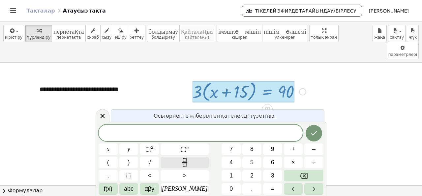
click at [181, 158] on icon "Fraction" at bounding box center [185, 162] width 8 height 8
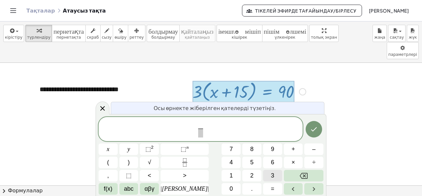
click at [267, 178] on button "3" at bounding box center [272, 175] width 19 height 12
click at [312, 150] on span "–" at bounding box center [313, 148] width 3 height 9
click at [244, 172] on button "2" at bounding box center [251, 175] width 19 height 12
click at [134, 188] on font "abc" at bounding box center [129, 188] width 10 height 7
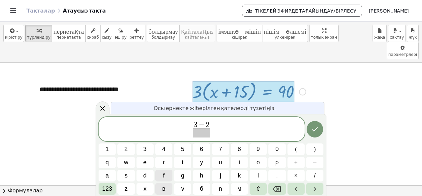
click at [163, 187] on font "в" at bounding box center [163, 188] width 3 height 7
click at [161, 189] on button "в" at bounding box center [163, 189] width 17 height 12
click at [108, 187] on font "123" at bounding box center [107, 188] width 10 height 7
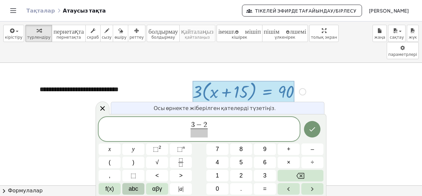
click at [136, 189] on span "abc" at bounding box center [134, 188] width 10 height 9
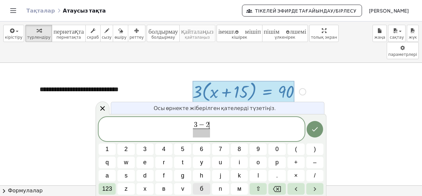
click at [202, 187] on font "б" at bounding box center [201, 188] width 3 height 7
click at [202, 131] on span at bounding box center [201, 132] width 21 height 9
click at [107, 174] on span "a" at bounding box center [107, 175] width 3 height 9
click at [293, 159] on button "+" at bounding box center [296, 162] width 17 height 12
click at [203, 185] on font "б" at bounding box center [201, 188] width 3 height 7
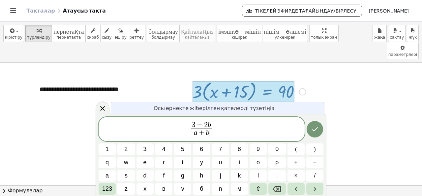
click at [214, 128] on span "3 − 2 b a + b ​ ​" at bounding box center [202, 129] width 206 height 17
click at [276, 176] on span "." at bounding box center [277, 175] width 2 height 9
click at [106, 188] on font "123" at bounding box center [107, 188] width 10 height 7
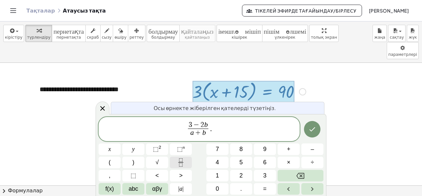
click at [182, 161] on icon "Fraction" at bounding box center [181, 162] width 8 height 8
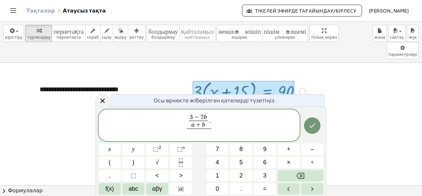
click at [195, 128] on span "a + b" at bounding box center [198, 124] width 18 height 8
click at [299, 169] on div "3 − 2 b a ​ + b ​ . ​ x y ⬚ 2 ⬚ n 7 8 9 + – ( ) √ 4 5 6 × ÷ , ⬚ < > 1 2 3 f(x) …" at bounding box center [211, 151] width 225 height 85
click at [226, 124] on span "3 − 2 b a + b ​ . ​" at bounding box center [199, 125] width 201 height 25
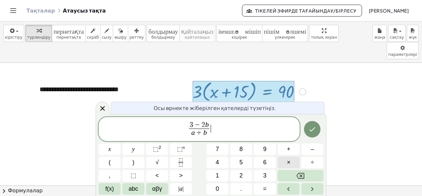
click at [286, 162] on button "×" at bounding box center [289, 162] width 22 height 12
click at [181, 163] on icon "Fraction" at bounding box center [181, 162] width 8 height 8
click at [265, 151] on span "9" at bounding box center [264, 148] width 3 height 9
click at [132, 188] on span "abc" at bounding box center [134, 188] width 10 height 9
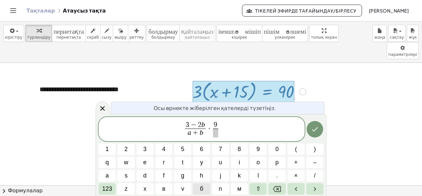
click at [204, 187] on button "б" at bounding box center [201, 189] width 17 height 12
click at [297, 160] on span "+" at bounding box center [296, 162] width 4 height 9
click at [259, 147] on span "9" at bounding box center [258, 148] width 3 height 9
click at [110, 177] on button "a" at bounding box center [107, 175] width 17 height 12
click at [218, 132] on span "​" at bounding box center [215, 132] width 24 height 9
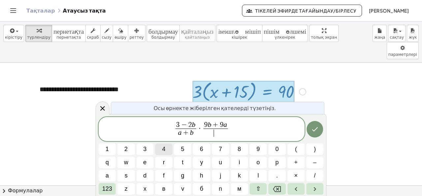
click at [167, 147] on button "4" at bounding box center [163, 149] width 17 height 12
click at [204, 186] on button "б" at bounding box center [201, 189] width 17 height 12
click at [113, 181] on button "a" at bounding box center [107, 175] width 17 height 12
click at [108, 188] on font "123" at bounding box center [107, 188] width 10 height 7
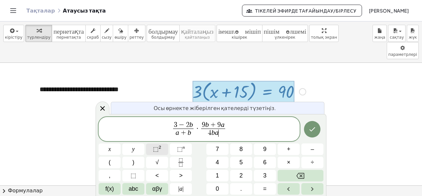
click at [154, 147] on span "⬚" at bounding box center [156, 148] width 6 height 7
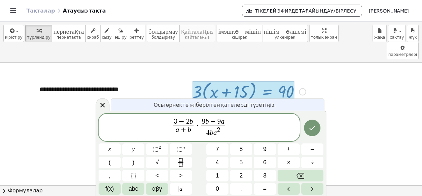
click at [216, 134] on var "a" at bounding box center [215, 132] width 4 height 8
click at [220, 132] on span "4 b 2 ​" at bounding box center [213, 131] width 24 height 12
click at [315, 146] on button "–" at bounding box center [312, 149] width 22 height 12
click at [266, 145] on span "9" at bounding box center [264, 148] width 3 height 9
click at [231, 125] on span "3 − 2 b a + b ​ · 9 b + 9 a 4 b 2 − 9 ​ ​" at bounding box center [199, 127] width 201 height 20
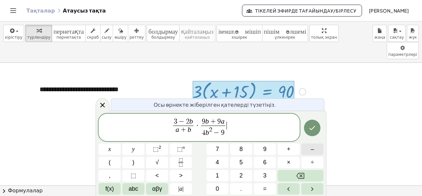
click at [315, 145] on button "–" at bounding box center [312, 149] width 22 height 12
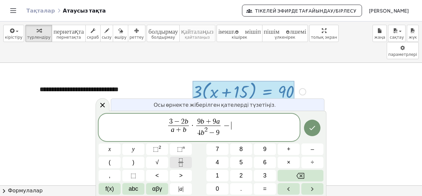
click at [184, 161] on icon "Fraction" at bounding box center [181, 162] width 8 height 8
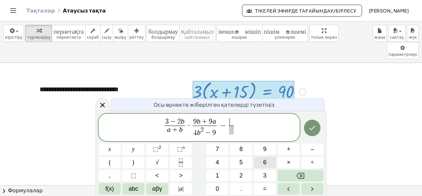
click at [266, 162] on span "6" at bounding box center [264, 162] width 3 height 9
click at [137, 185] on span "abc" at bounding box center [134, 188] width 10 height 9
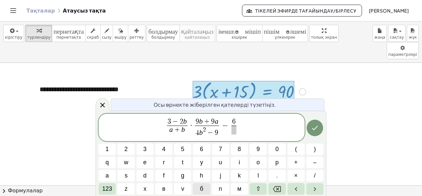
click at [202, 186] on font "б" at bounding box center [201, 188] width 3 height 7
click at [236, 133] on span at bounding box center [233, 129] width 9 height 9
click at [127, 147] on span "2" at bounding box center [125, 148] width 3 height 9
click at [202, 187] on font "б" at bounding box center [201, 188] width 3 height 7
click at [295, 162] on span "+" at bounding box center [296, 162] width 4 height 9
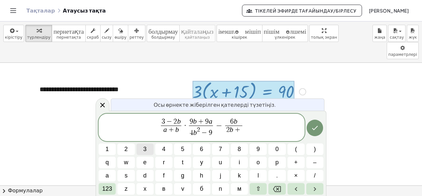
click at [149, 147] on button "3" at bounding box center [145, 149] width 17 height 12
click at [247, 127] on span "3 − 2 b a + b ​ · 9 b + 9 a 4 b 2 − 9 ​ − 6 b 2 b + 3 ​ ​" at bounding box center [202, 127] width 206 height 20
click at [315, 125] on icon "Дайын" at bounding box center [315, 128] width 8 height 8
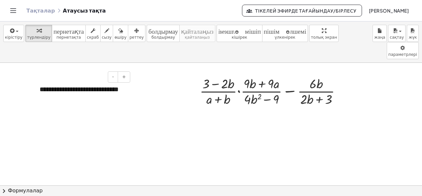
click at [48, 86] on font "**********" at bounding box center [79, 89] width 79 height 7
click at [40, 86] on font "**********" at bounding box center [79, 89] width 79 height 7
click at [102, 78] on div "**********" at bounding box center [82, 99] width 99 height 42
click at [68, 90] on font "**********" at bounding box center [78, 98] width 76 height 25
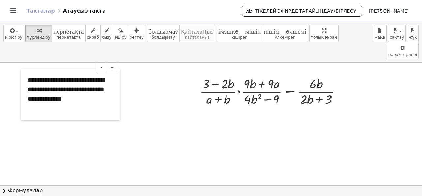
drag, startPoint x: 36, startPoint y: 84, endPoint x: 24, endPoint y: 75, distance: 15.0
click at [24, 75] on div at bounding box center [24, 94] width 7 height 51
click at [238, 74] on div at bounding box center [273, 90] width 153 height 33
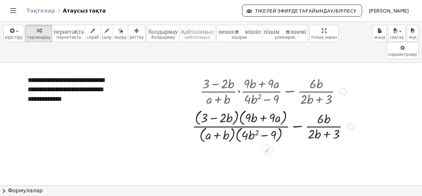
click at [261, 118] on div at bounding box center [273, 125] width 168 height 37
drag, startPoint x: 271, startPoint y: 99, endPoint x: 237, endPoint y: 99, distance: 33.3
click at [237, 107] on div at bounding box center [273, 125] width 168 height 37
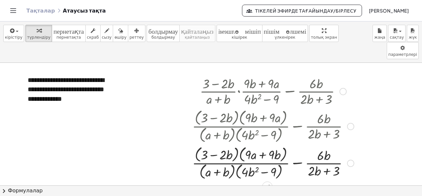
click at [342, 88] on div at bounding box center [343, 91] width 7 height 7
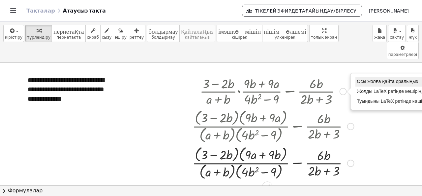
click at [362, 78] on font "Осы жолға қайта оралыңыз" at bounding box center [387, 80] width 61 height 5
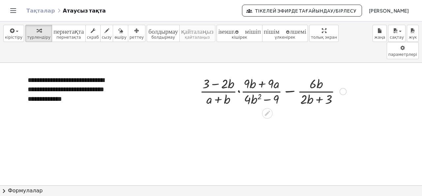
click at [262, 74] on div at bounding box center [273, 90] width 153 height 33
click at [272, 74] on div at bounding box center [273, 90] width 153 height 33
drag, startPoint x: 272, startPoint y: 66, endPoint x: 243, endPoint y: 68, distance: 29.0
click at [243, 74] on div at bounding box center [273, 90] width 153 height 33
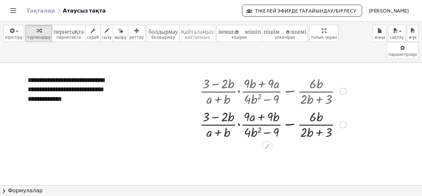
click at [252, 83] on div at bounding box center [273, 90] width 153 height 33
click at [343, 88] on div at bounding box center [343, 91] width 7 height 7
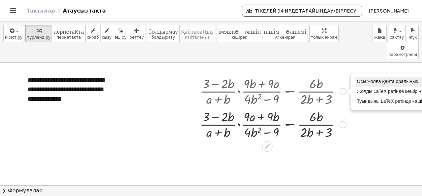
click at [363, 78] on font "Осы жолға қайта оралыңыз" at bounding box center [387, 80] width 61 height 5
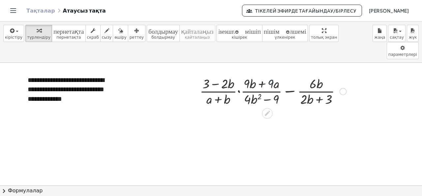
click at [271, 74] on div at bounding box center [273, 90] width 153 height 33
drag, startPoint x: 270, startPoint y: 67, endPoint x: 245, endPoint y: 69, distance: 25.2
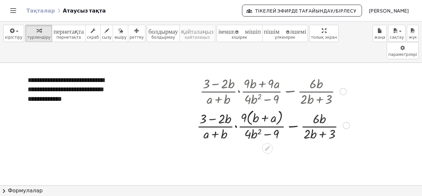
click at [216, 117] on div at bounding box center [273, 124] width 159 height 35
click at [266, 107] on div at bounding box center [273, 124] width 159 height 35
click at [250, 118] on div at bounding box center [273, 124] width 159 height 35
drag, startPoint x: 250, startPoint y: 116, endPoint x: 261, endPoint y: 115, distance: 11.6
click at [261, 115] on div at bounding box center [273, 124] width 159 height 35
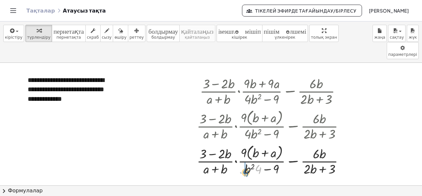
drag, startPoint x: 258, startPoint y: 152, endPoint x: 244, endPoint y: 155, distance: 14.2
click at [247, 151] on div at bounding box center [273, 159] width 159 height 35
drag, startPoint x: 274, startPoint y: 149, endPoint x: 255, endPoint y: 154, distance: 19.3
click at [274, 149] on div at bounding box center [273, 159] width 159 height 35
click at [9, 189] on font "Формулалар" at bounding box center [25, 190] width 35 height 6
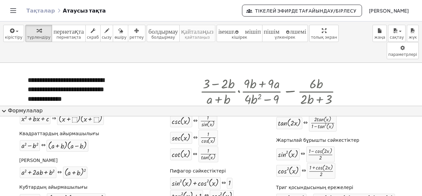
scroll to position [66, 0]
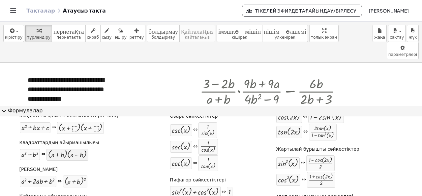
click at [51, 154] on div at bounding box center [67, 154] width 39 height 9
click at [34, 151] on div at bounding box center [29, 154] width 17 height 8
drag, startPoint x: 34, startPoint y: 151, endPoint x: 238, endPoint y: 110, distance: 208.3
click at [238, 110] on div "expand_more Формулалар Формуланың бір жағын оны қолдану үшін кенептегі бөлектел…" at bounding box center [211, 151] width 422 height 90
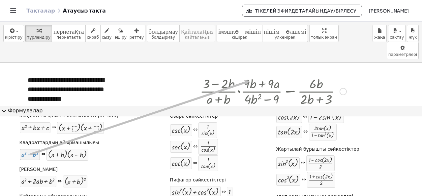
drag, startPoint x: 34, startPoint y: 155, endPoint x: 249, endPoint y: 80, distance: 227.8
click at [249, 80] on div "**********" at bounding box center [211, 108] width 422 height 174
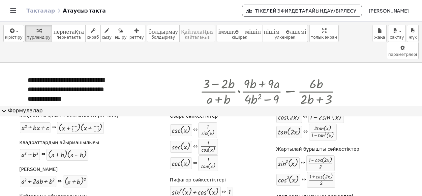
scroll to position [0, 0]
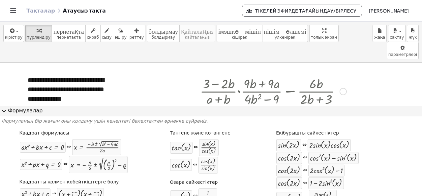
click at [353, 73] on div "+ · · ( + 3 − · 2 · b ) · ( + a + b ) · · ( + · 9 · b + · 9 · a ) · ( + · 4 · b…" at bounding box center [271, 126] width 168 height 106
click at [10, 109] on font "Формулалар" at bounding box center [25, 110] width 35 height 6
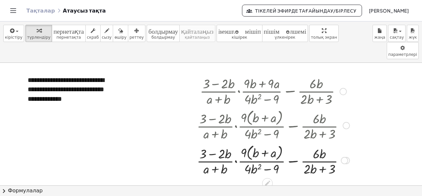
click at [346, 156] on div at bounding box center [344, 159] width 7 height 7
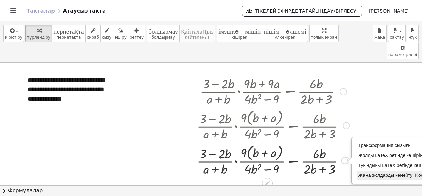
click at [364, 172] on font "Жаңа жолдарды кеңейту: Қосулы" at bounding box center [394, 174] width 73 height 5
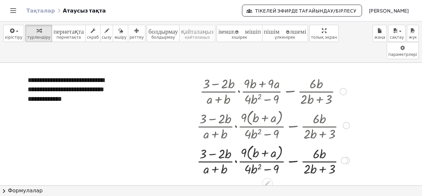
click at [344, 156] on div "Трансформация сызығы Жолды LaTeX ретінде көшіріңіз Туындыны LaTeX ретінде көшір…" at bounding box center [344, 159] width 7 height 7
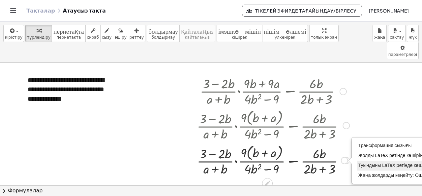
click at [362, 162] on font "Туындыны LaTeX ретінде көшіріңіз" at bounding box center [395, 164] width 75 height 5
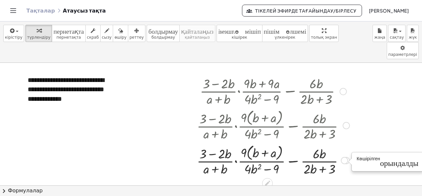
click at [344, 156] on div "Көшірілген done" at bounding box center [344, 159] width 7 height 7
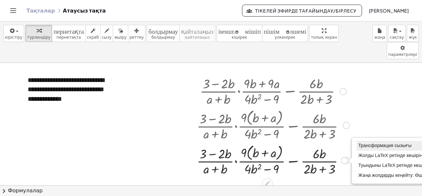
click at [358, 142] on font "Трансформация сызығы" at bounding box center [384, 144] width 53 height 5
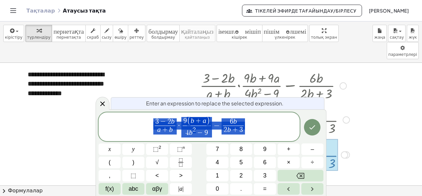
scroll to position [7, 0]
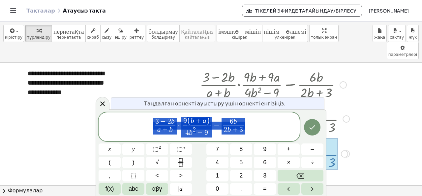
click at [100, 105] on icon at bounding box center [103, 104] width 8 height 8
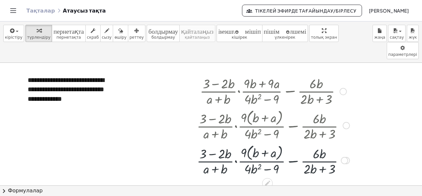
scroll to position [0, 0]
click at [340, 88] on div at bounding box center [343, 91] width 7 height 7
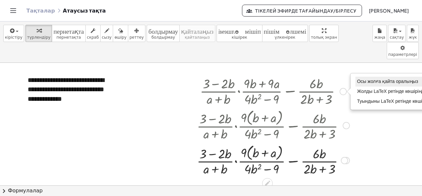
click at [366, 76] on li "Осы жолға қайта оралыңыз" at bounding box center [394, 81] width 78 height 10
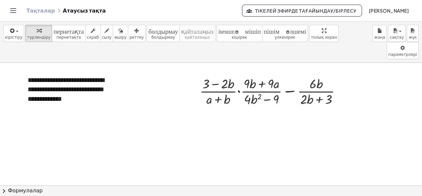
click at [5, 188] on span "chevron_right" at bounding box center [4, 191] width 8 height 8
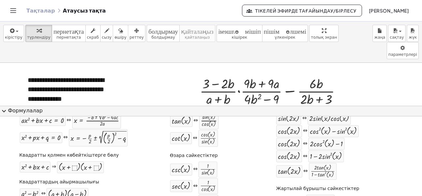
scroll to position [33, 0]
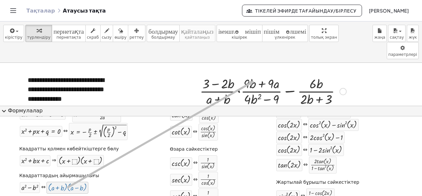
drag, startPoint x: 66, startPoint y: 186, endPoint x: 254, endPoint y: 80, distance: 215.9
click at [343, 88] on div "Осы жолға қайта оралыңыз Жолды LaTeX ретінде көшіріңіз Туындыны LaTeX ретінде к…" at bounding box center [343, 91] width 7 height 7
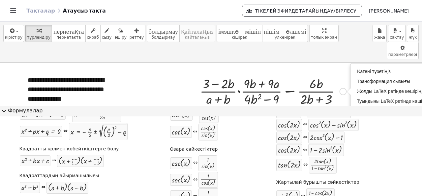
click at [265, 83] on div at bounding box center [273, 90] width 153 height 33
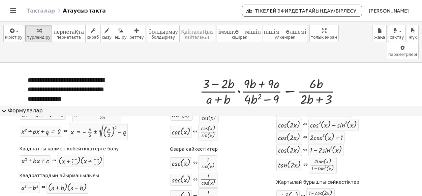
click at [15, 109] on font "Формулалар" at bounding box center [25, 110] width 35 height 6
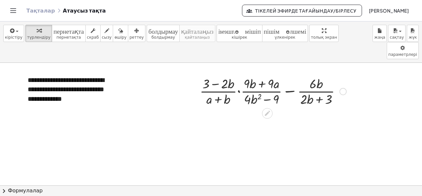
click at [259, 81] on div at bounding box center [273, 90] width 153 height 33
click at [270, 109] on icon at bounding box center [267, 112] width 7 height 7
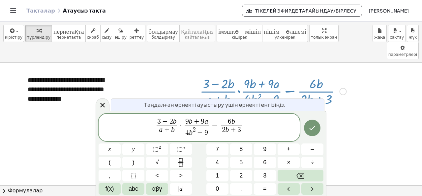
click at [102, 103] on icon at bounding box center [103, 105] width 8 height 8
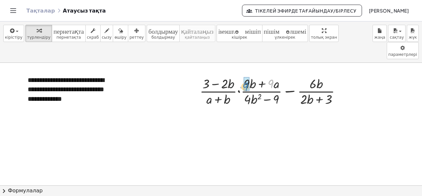
drag, startPoint x: 270, startPoint y: 62, endPoint x: 245, endPoint y: 65, distance: 25.9
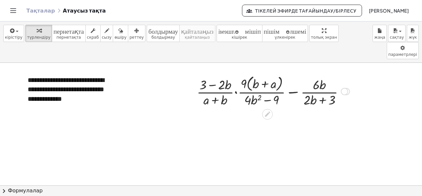
click at [256, 87] on div at bounding box center [273, 90] width 159 height 35
drag, startPoint x: 344, startPoint y: 73, endPoint x: 366, endPoint y: 73, distance: 21.4
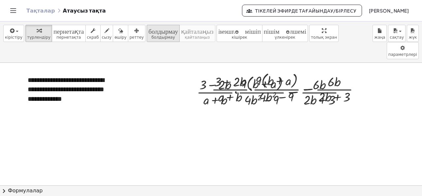
click at [153, 35] on font "болдырмау" at bounding box center [162, 37] width 23 height 5
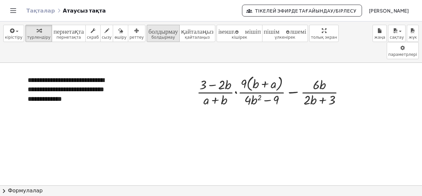
click at [150, 32] on font "болдырмау" at bounding box center [163, 30] width 30 height 6
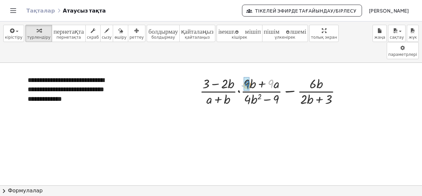
drag, startPoint x: 270, startPoint y: 65, endPoint x: 246, endPoint y: 66, distance: 24.1
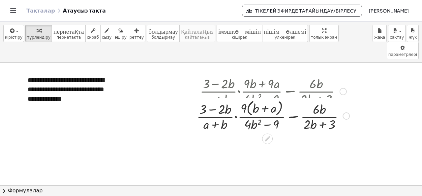
drag, startPoint x: 341, startPoint y: 73, endPoint x: 343, endPoint y: 100, distance: 27.4
click at [267, 116] on div "+ · · ( + 3 − · 2 · b ) · ( + a + b ) · · + 9 b + a · ( + · 4 · b 2 − 9 ) − · 6…" at bounding box center [267, 116] width 0 height 0
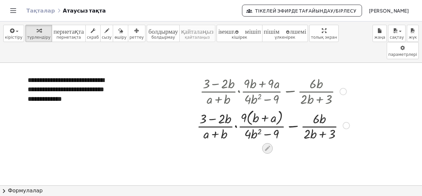
click at [265, 144] on icon at bounding box center [267, 147] width 7 height 7
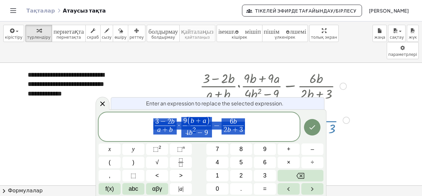
scroll to position [7, 0]
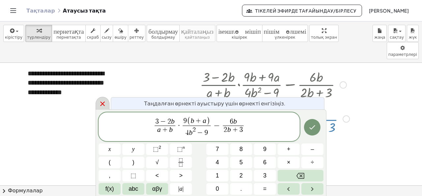
click at [104, 100] on icon at bounding box center [103, 104] width 8 height 8
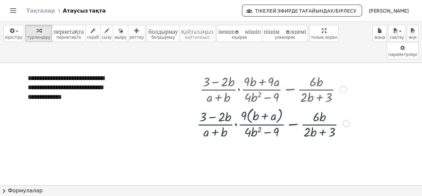
scroll to position [0, 0]
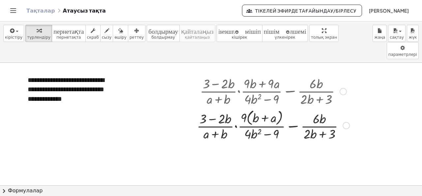
click at [259, 120] on div at bounding box center [273, 124] width 159 height 35
drag, startPoint x: 276, startPoint y: 118, endPoint x: 264, endPoint y: 117, distance: 11.3
click at [264, 117] on div at bounding box center [273, 124] width 159 height 35
drag, startPoint x: 251, startPoint y: 119, endPoint x: 278, endPoint y: 119, distance: 27.4
click at [278, 119] on div at bounding box center [273, 124] width 159 height 35
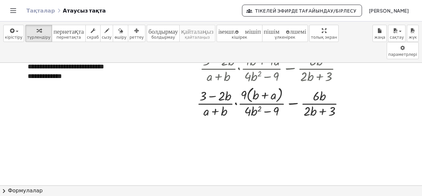
scroll to position [33, 0]
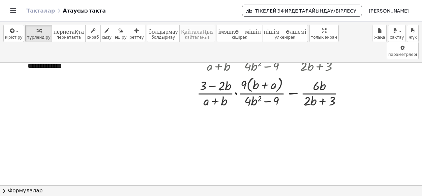
click at [5, 190] on span "chevron_right" at bounding box center [4, 191] width 8 height 8
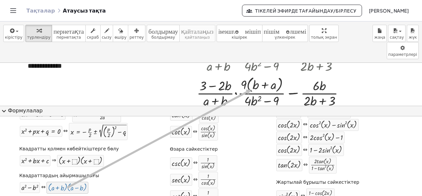
drag, startPoint x: 66, startPoint y: 189, endPoint x: 251, endPoint y: 89, distance: 211.0
click at [251, 89] on div "**********" at bounding box center [211, 108] width 422 height 174
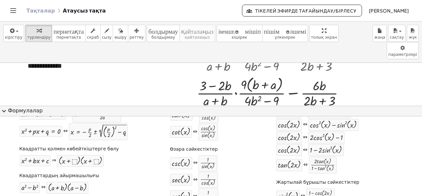
click at [6, 109] on span "expand_more" at bounding box center [4, 111] width 8 height 8
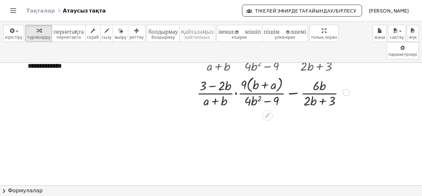
click at [345, 89] on div at bounding box center [346, 92] width 7 height 7
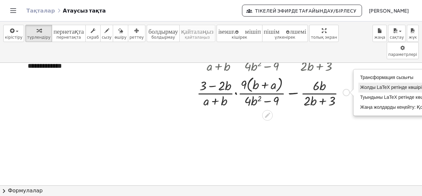
click at [369, 84] on font "Жолды LaTeX ретінде көшіріңіз" at bounding box center [394, 86] width 68 height 5
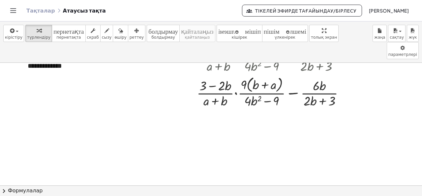
click at [307, 137] on div at bounding box center [211, 170] width 422 height 280
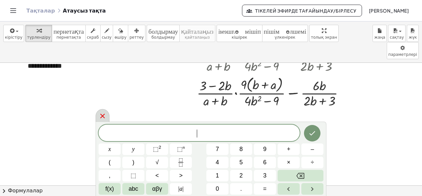
click at [102, 115] on icon at bounding box center [102, 115] width 5 height 5
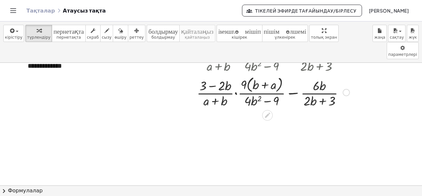
click at [322, 82] on div at bounding box center [273, 91] width 159 height 35
click at [353, 75] on div "+ · · ( + 3 − · 2 · b ) · ( + a + b ) · · ( + · 9 · b + · 9 · a ) · ( + · 4 · b…" at bounding box center [271, 75] width 168 height 71
click at [271, 111] on icon at bounding box center [267, 114] width 7 height 7
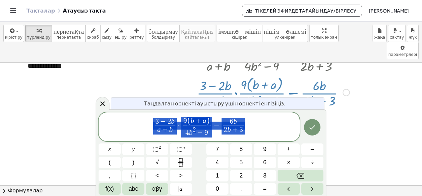
click at [271, 97] on div at bounding box center [211, 170] width 422 height 280
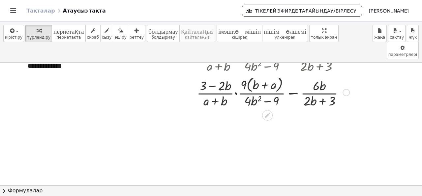
scroll to position [0, 0]
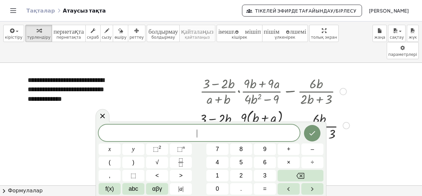
click at [346, 122] on div "Көшірілген done" at bounding box center [346, 125] width 7 height 7
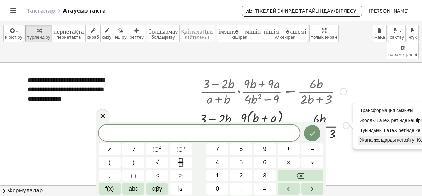
click at [373, 135] on li "Жаңа жолдарды кеңейту: Қосулы" at bounding box center [397, 140] width 78 height 10
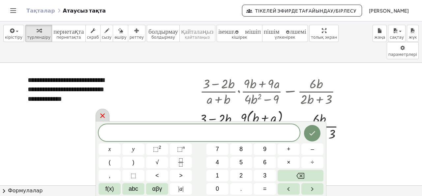
click at [102, 114] on icon at bounding box center [103, 115] width 8 height 8
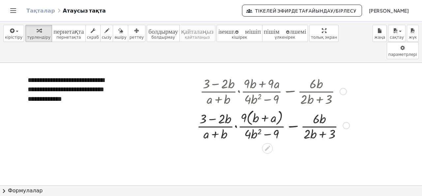
click at [248, 107] on div at bounding box center [273, 124] width 159 height 35
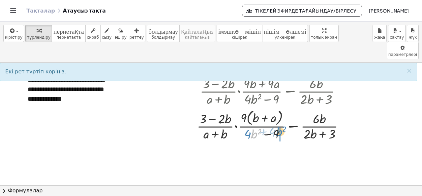
drag, startPoint x: 253, startPoint y: 118, endPoint x: 278, endPoint y: 116, distance: 25.2
click at [278, 116] on div at bounding box center [273, 124] width 159 height 35
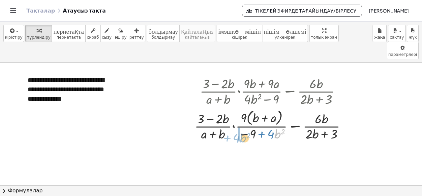
drag, startPoint x: 276, startPoint y: 119, endPoint x: 241, endPoint y: 123, distance: 35.8
click at [241, 123] on div at bounding box center [273, 124] width 164 height 35
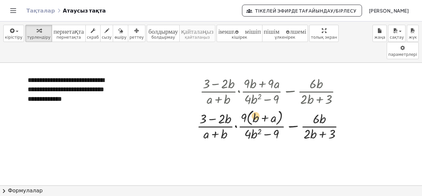
click at [254, 107] on div at bounding box center [273, 124] width 159 height 35
click at [263, 107] on div at bounding box center [273, 124] width 159 height 35
click at [217, 115] on div at bounding box center [273, 124] width 159 height 35
click at [256, 107] on div at bounding box center [273, 124] width 159 height 35
click at [226, 119] on div at bounding box center [273, 124] width 159 height 35
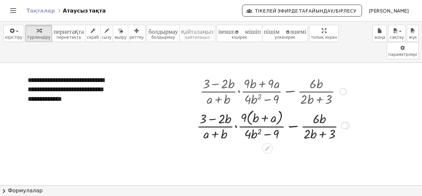
click at [247, 118] on div at bounding box center [273, 124] width 159 height 35
click at [266, 144] on icon at bounding box center [267, 147] width 7 height 7
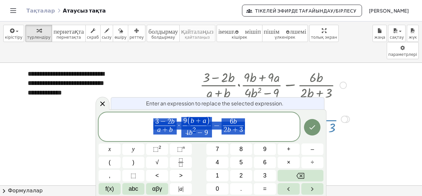
scroll to position [7, 0]
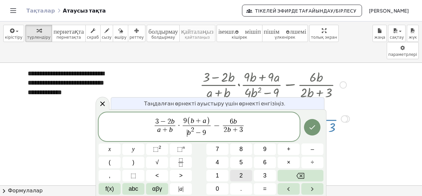
click at [240, 172] on span "2" at bounding box center [240, 175] width 3 height 9
click at [194, 132] on span "2" at bounding box center [194, 129] width 3 height 6
click at [302, 171] on icon "Backspace" at bounding box center [300, 175] width 8 height 8
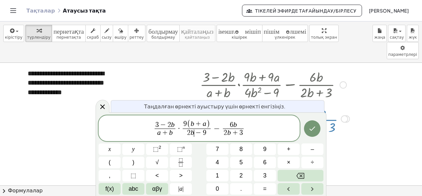
click at [187, 133] on span "2" at bounding box center [189, 132] width 4 height 7
click at [107, 162] on button "(" at bounding box center [110, 162] width 22 height 12
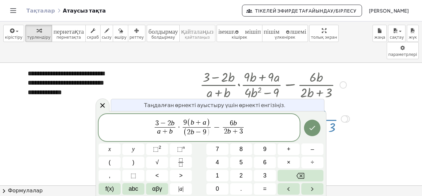
click at [206, 132] on span ")" at bounding box center [208, 132] width 4 height 9
click at [303, 177] on icon "Backspace" at bounding box center [300, 175] width 8 height 8
click at [274, 175] on button "3" at bounding box center [265, 175] width 22 height 12
click at [130, 160] on button ")" at bounding box center [133, 162] width 22 height 12
click at [106, 161] on button "(" at bounding box center [110, 162] width 22 height 12
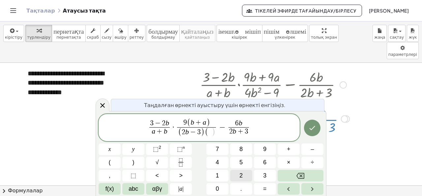
click at [241, 174] on span "2" at bounding box center [240, 175] width 3 height 9
click at [137, 186] on span "abc" at bounding box center [134, 188] width 10 height 9
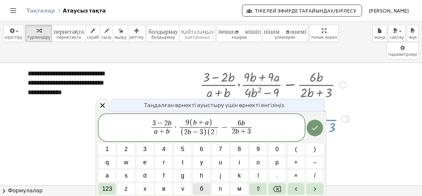
click at [201, 186] on font "б" at bounding box center [201, 188] width 3 height 7
click at [296, 161] on span "+" at bounding box center [296, 162] width 4 height 9
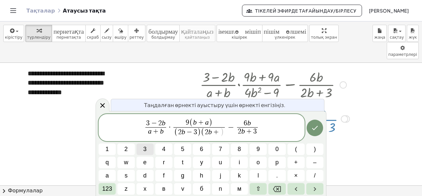
click at [146, 148] on button "3" at bounding box center [145, 149] width 17 height 12
click at [317, 130] on icon "Дайын" at bounding box center [315, 128] width 8 height 8
click at [104, 107] on div at bounding box center [211, 196] width 422 height 280
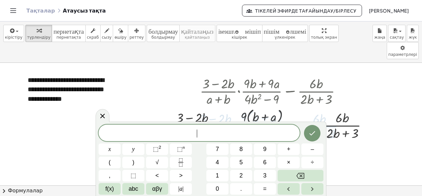
scroll to position [0, 0]
click at [315, 132] on icon "Дайын" at bounding box center [313, 133] width 6 height 4
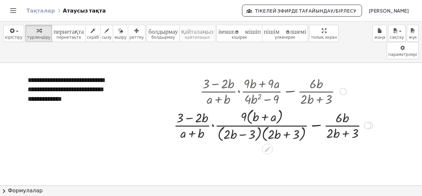
click at [182, 106] on div at bounding box center [272, 124] width 205 height 37
drag, startPoint x: 182, startPoint y: 99, endPoint x: 221, endPoint y: 104, distance: 39.3
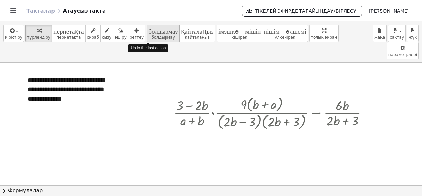
click at [148, 32] on font "болдырмау" at bounding box center [163, 30] width 30 height 6
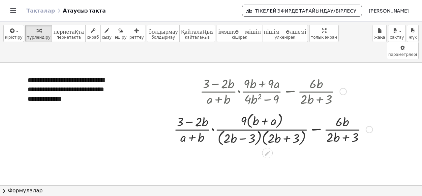
drag, startPoint x: 367, startPoint y: 72, endPoint x: 373, endPoint y: 111, distance: 39.4
click at [267, 129] on div "+ · · ( + 3 − · 2 · b ) · ( + a + b ) · · 9 · ( + b + a ) · ( + · 2 · b − 3 ) ·…" at bounding box center [267, 129] width 0 height 0
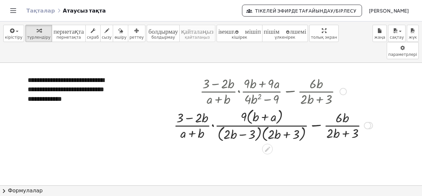
click at [190, 106] on div at bounding box center [272, 124] width 205 height 37
click at [247, 115] on div at bounding box center [272, 124] width 205 height 37
click at [201, 115] on div at bounding box center [272, 124] width 205 height 37
click at [264, 106] on div at bounding box center [272, 124] width 205 height 37
click at [341, 115] on div at bounding box center [272, 124] width 205 height 37
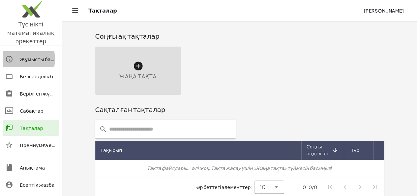
click at [24, 56] on font "Жұмысты бастау" at bounding box center [41, 59] width 42 height 6
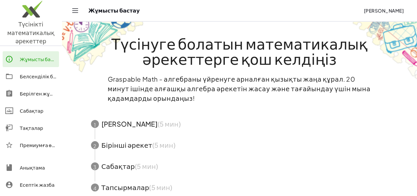
click at [16, 72] on div at bounding box center [12, 76] width 15 height 8
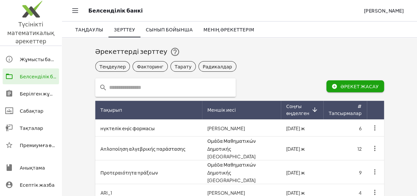
click at [21, 107] on font "Сабақтар" at bounding box center [32, 110] width 24 height 6
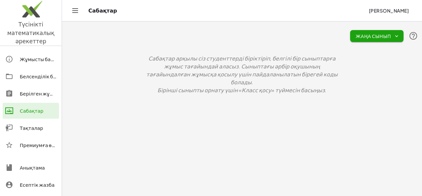
click at [28, 125] on font "Тақталар" at bounding box center [31, 128] width 23 height 6
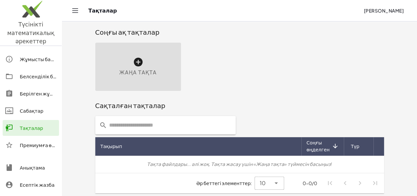
scroll to position [5, 0]
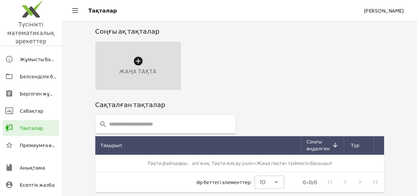
click at [25, 164] on font "Анықтама" at bounding box center [32, 167] width 25 height 6
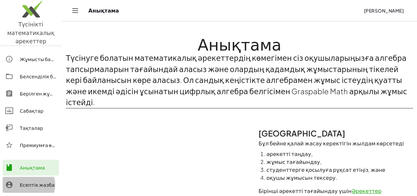
click at [27, 181] on font "Есептік жазба" at bounding box center [37, 184] width 35 height 6
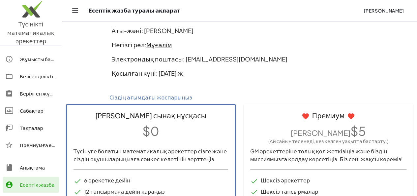
scroll to position [24, 0]
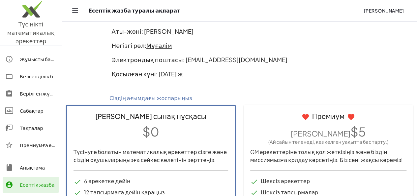
click at [93, 131] on p "$0" at bounding box center [151, 130] width 155 height 17
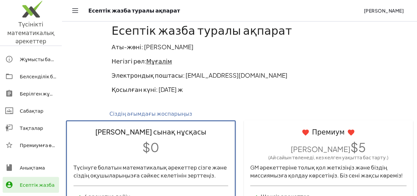
scroll to position [0, 0]
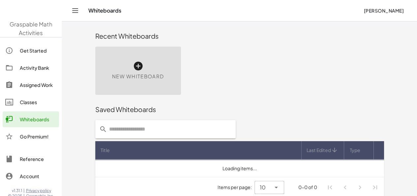
scroll to position [5, 0]
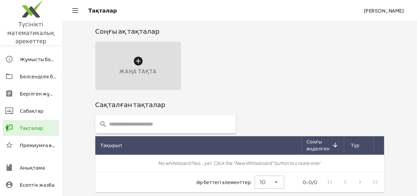
click at [15, 124] on div at bounding box center [12, 128] width 15 height 8
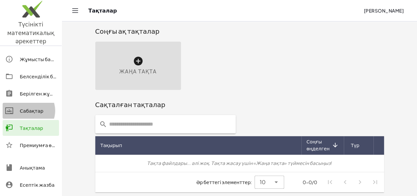
click at [18, 107] on div at bounding box center [12, 111] width 15 height 8
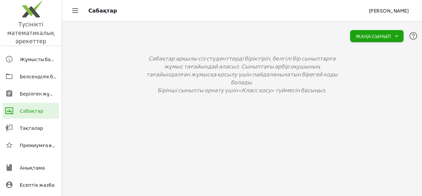
click at [398, 37] on icon "button" at bounding box center [397, 36] width 6 height 6
